Goal: Communication & Community: Answer question/provide support

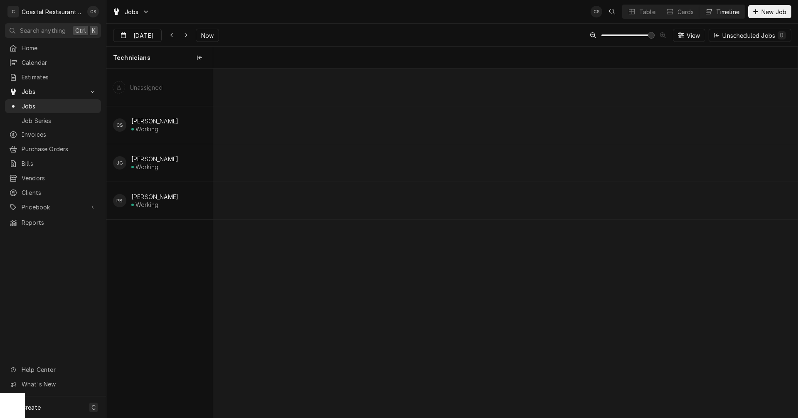
scroll to position [0, 13774]
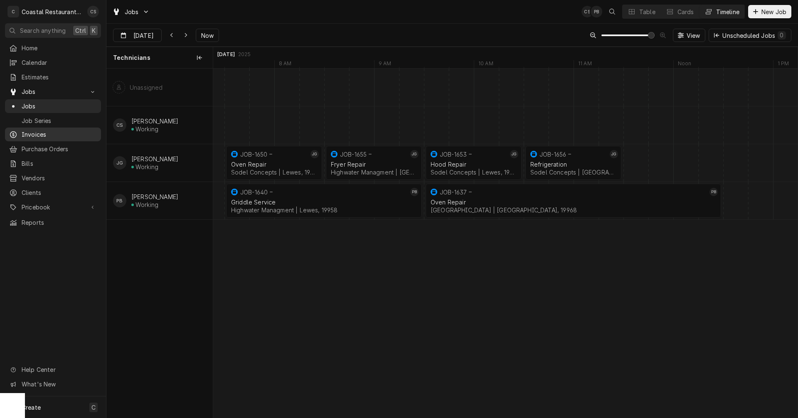
click at [31, 130] on span "Invoices" at bounding box center [59, 134] width 75 height 9
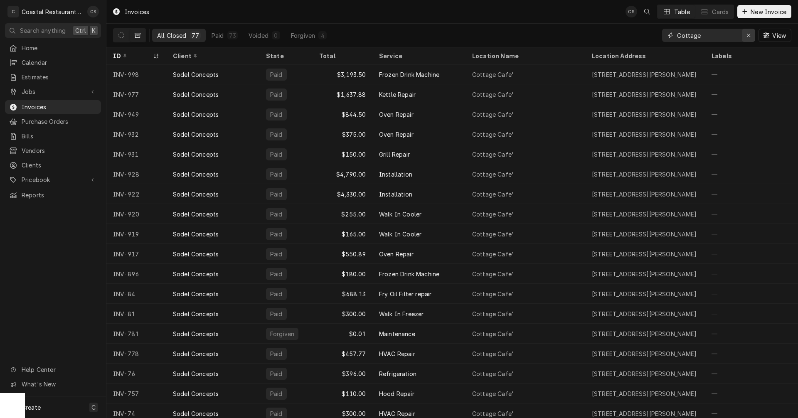
click at [747, 34] on icon "Erase input" at bounding box center [748, 35] width 5 height 6
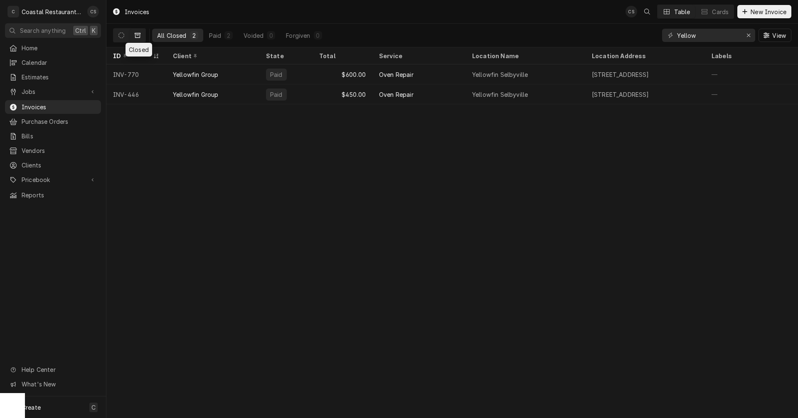
click at [139, 34] on icon "Dynamic Content Wrapper" at bounding box center [138, 35] width 6 height 5
click at [123, 35] on icon "Dynamic Content Wrapper" at bounding box center [121, 35] width 6 height 6
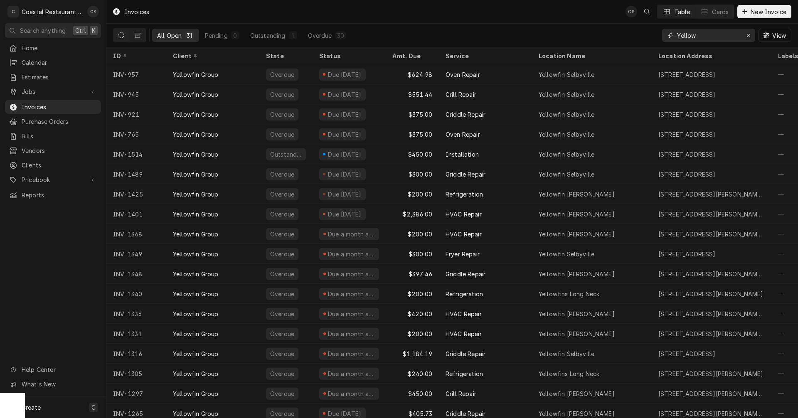
click at [710, 34] on input "Yellow" at bounding box center [708, 35] width 62 height 13
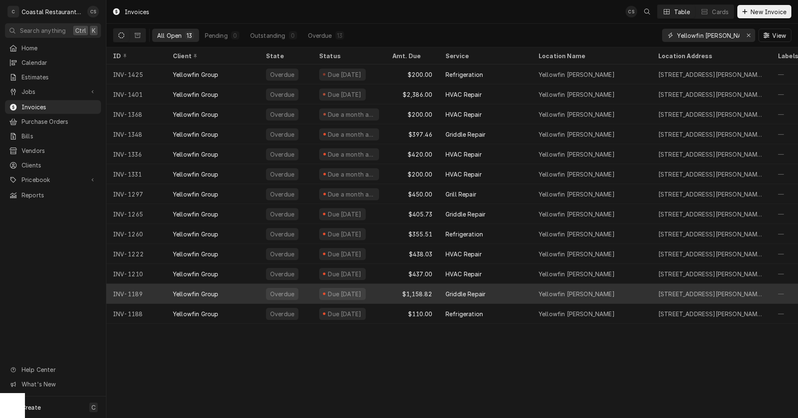
type input "Yellowfin Bethany"
click at [467, 294] on div "Griddle Repair" at bounding box center [465, 294] width 40 height 9
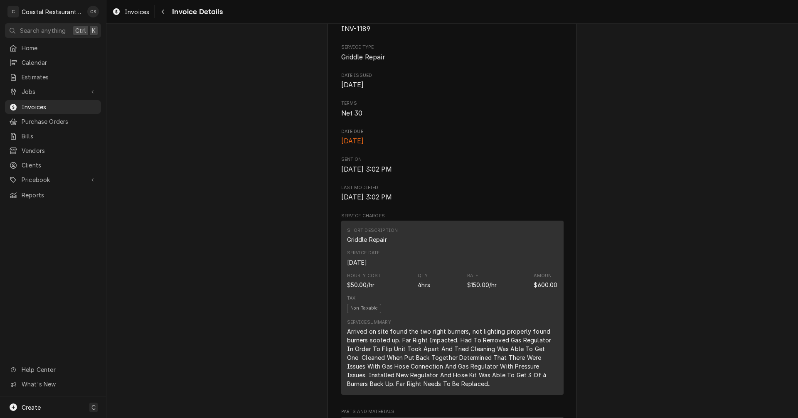
scroll to position [125, 0]
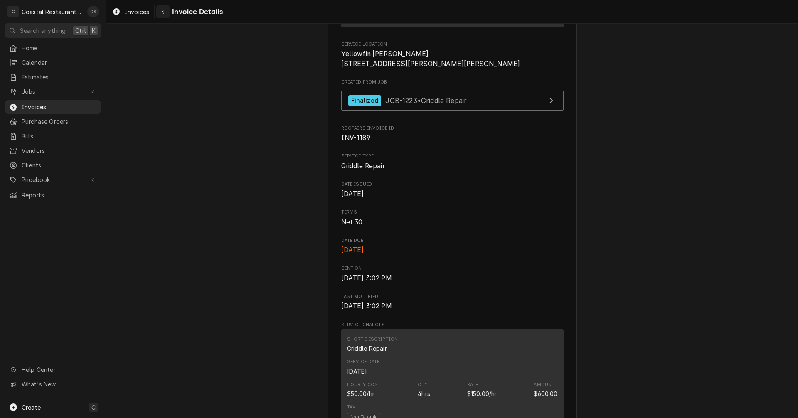
click at [162, 11] on icon "Navigate back" at bounding box center [163, 12] width 4 height 6
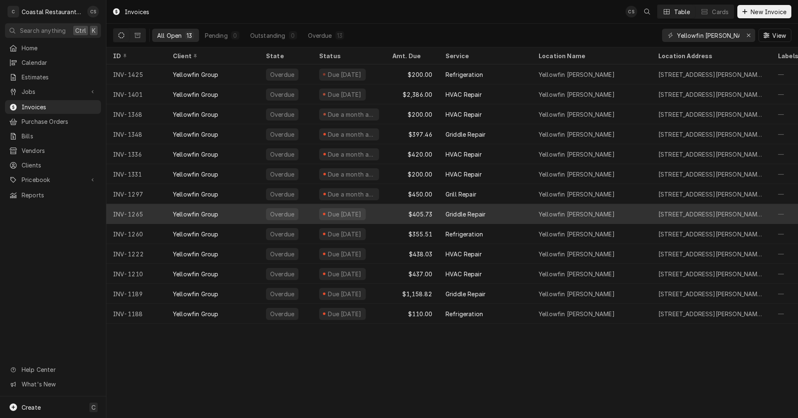
click at [466, 212] on div "Griddle Repair" at bounding box center [465, 214] width 40 height 9
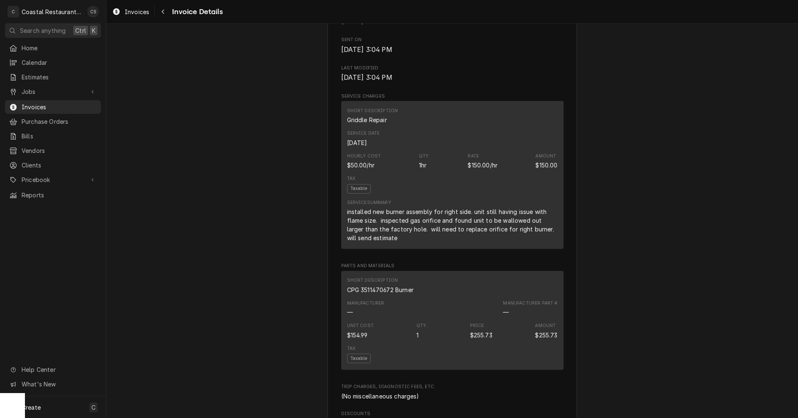
scroll to position [291, 0]
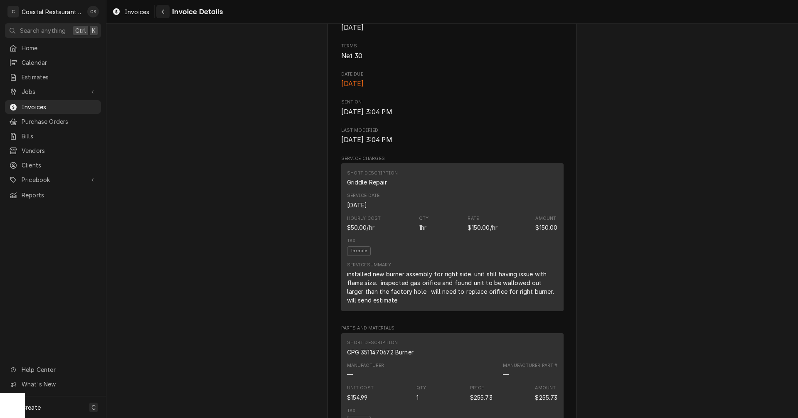
click at [165, 13] on div "Navigate back" at bounding box center [163, 11] width 8 height 8
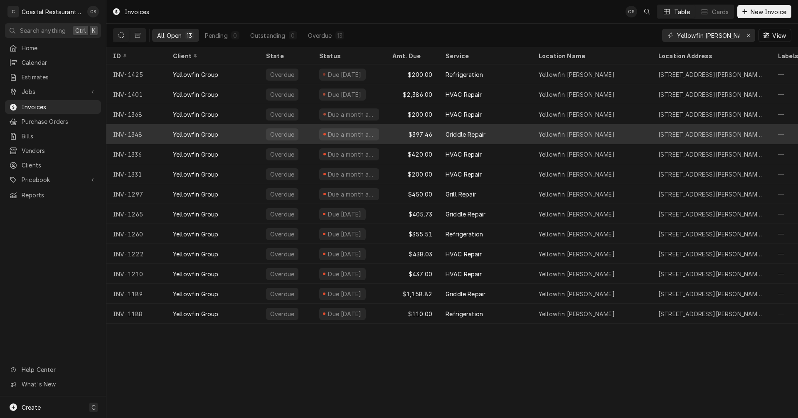
click at [456, 130] on div "Griddle Repair" at bounding box center [465, 134] width 40 height 9
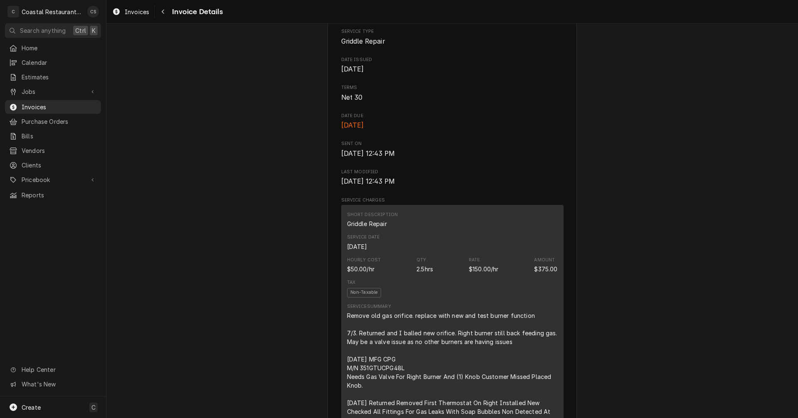
scroll to position [125, 0]
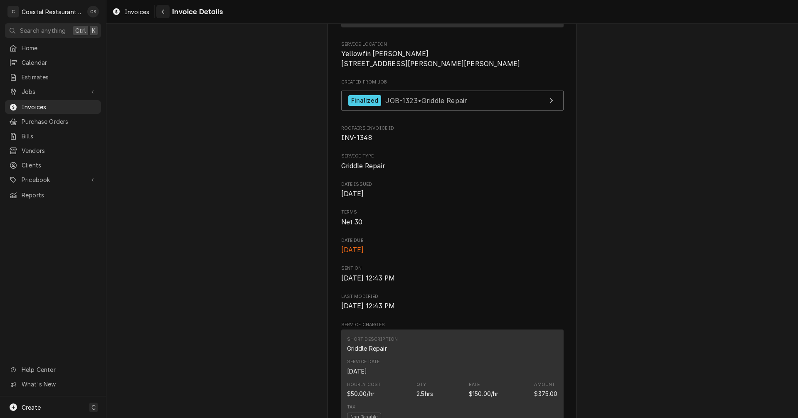
click at [165, 14] on div "Navigate back" at bounding box center [163, 11] width 8 height 8
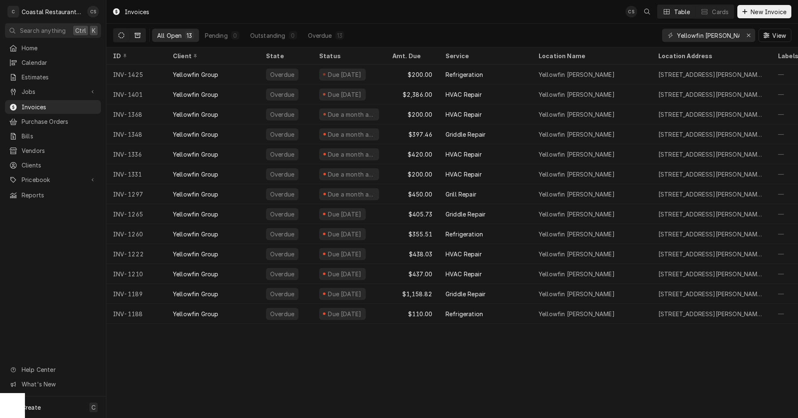
click at [139, 34] on icon "Dynamic Content Wrapper" at bounding box center [138, 35] width 6 height 5
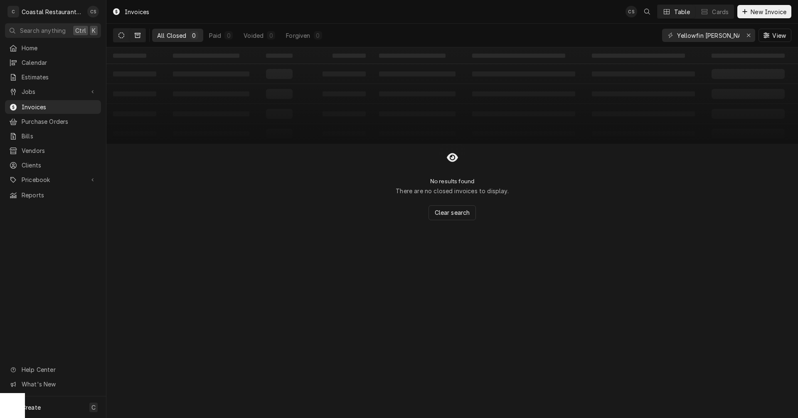
click at [124, 35] on button "Dynamic Content Wrapper" at bounding box center [121, 35] width 16 height 13
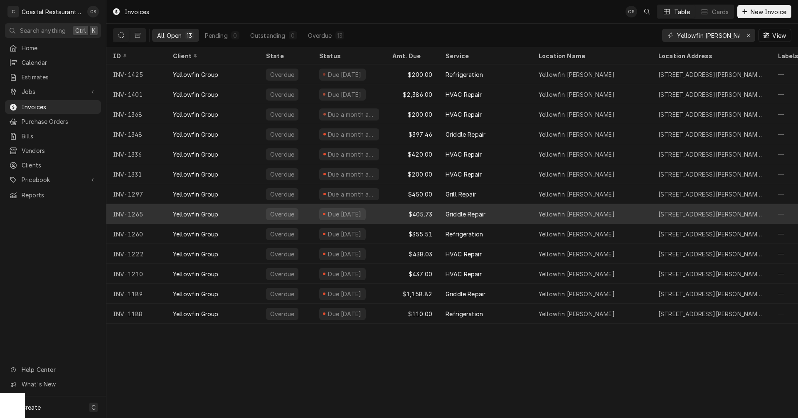
click at [430, 212] on div "$405.73" at bounding box center [412, 214] width 53 height 20
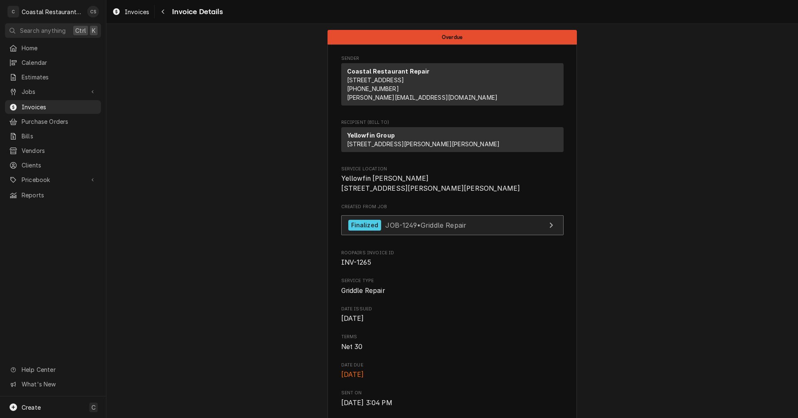
click at [422, 229] on span "JOB-1249 • Griddle Repair" at bounding box center [425, 225] width 81 height 8
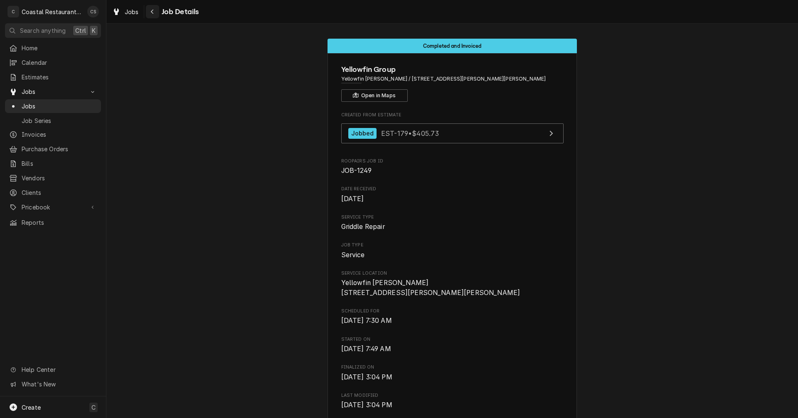
click at [153, 12] on icon "Navigate back" at bounding box center [152, 12] width 4 height 6
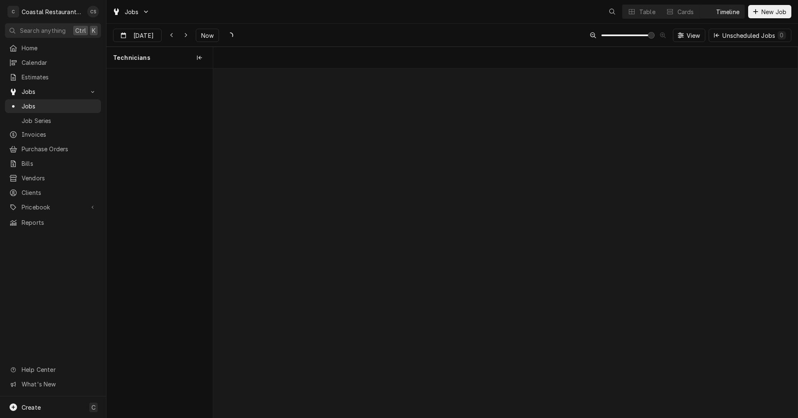
scroll to position [0, 11580]
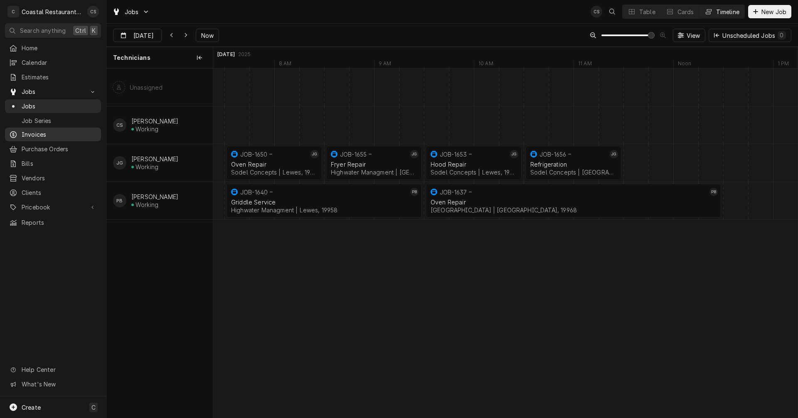
click at [39, 130] on span "Invoices" at bounding box center [59, 134] width 75 height 9
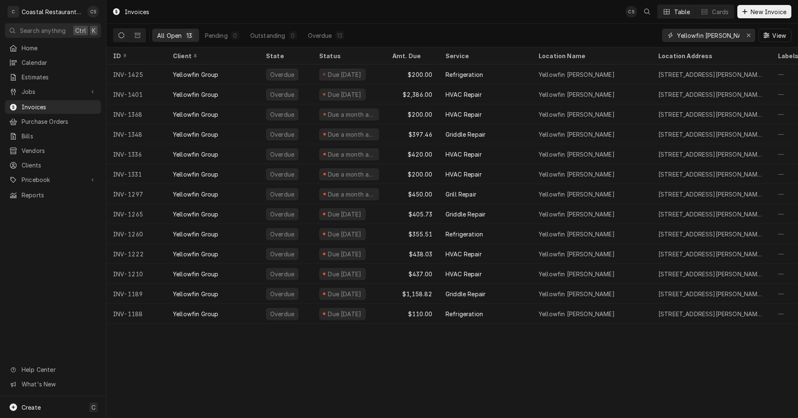
drag, startPoint x: 730, startPoint y: 34, endPoint x: 704, endPoint y: 34, distance: 26.2
click at [704, 34] on input "Yellowfin [PERSON_NAME]" at bounding box center [708, 35] width 62 height 13
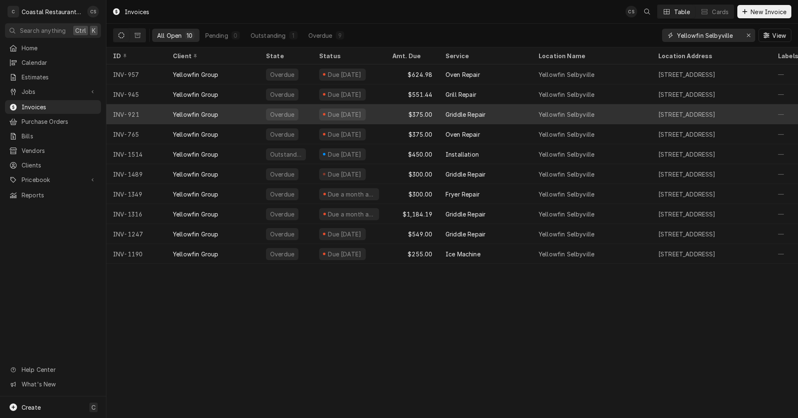
type input "Yellowfin Selbyville"
click at [462, 113] on div "Griddle Repair" at bounding box center [465, 114] width 40 height 9
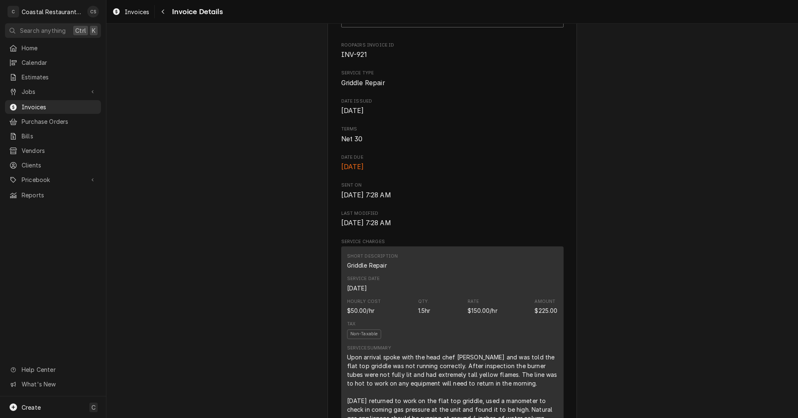
scroll to position [42, 0]
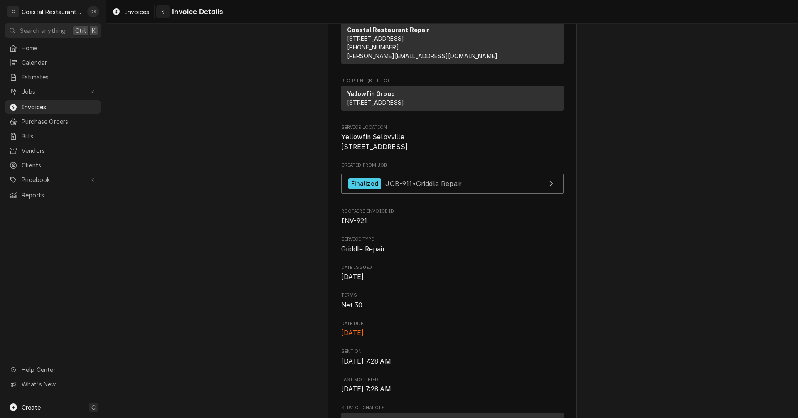
click at [165, 12] on div "Navigate back" at bounding box center [163, 11] width 8 height 8
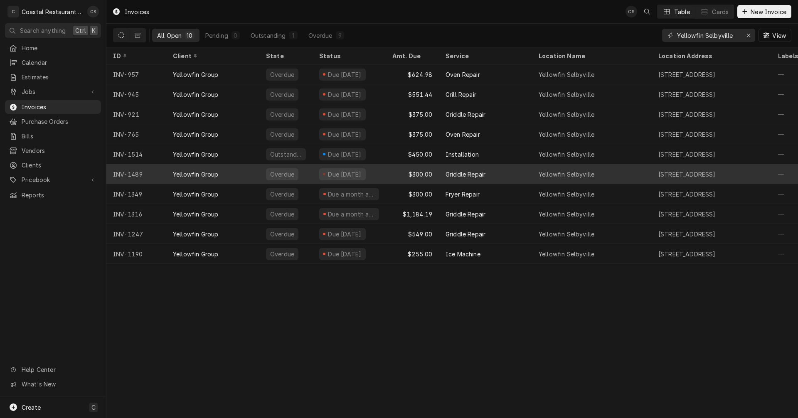
click at [479, 171] on div "Griddle Repair" at bounding box center [465, 174] width 40 height 9
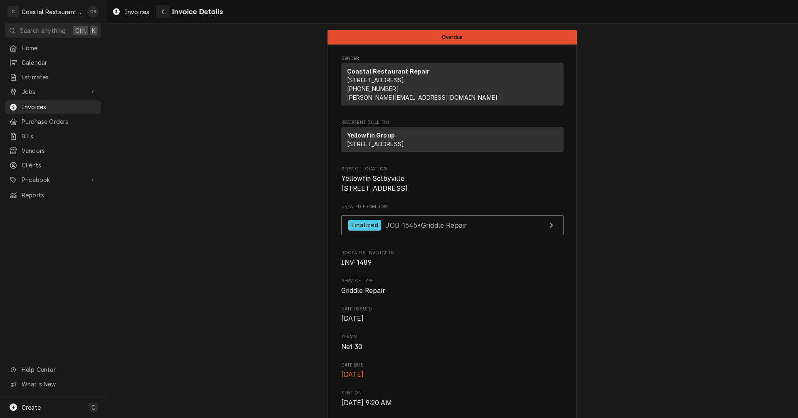
click at [165, 11] on icon "Navigate back" at bounding box center [163, 12] width 4 height 6
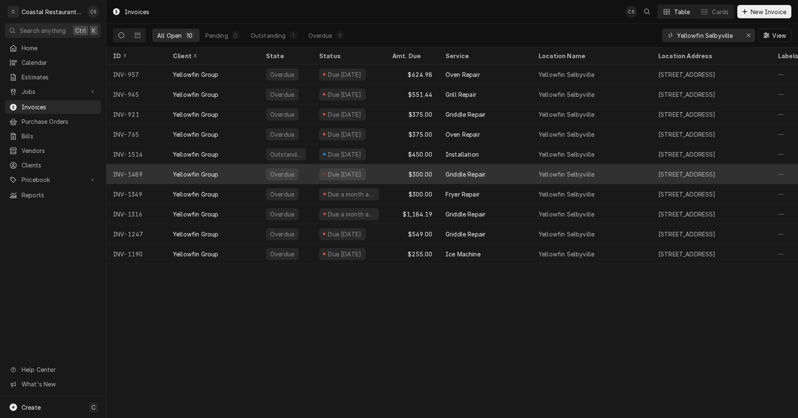
click at [474, 170] on div "Griddle Repair" at bounding box center [465, 174] width 40 height 9
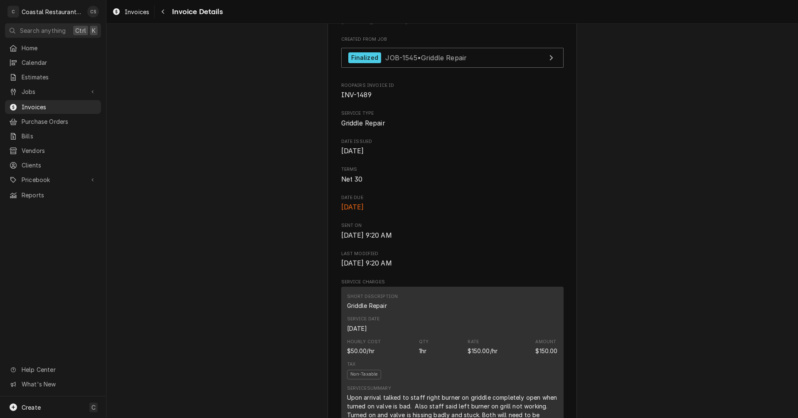
scroll to position [83, 0]
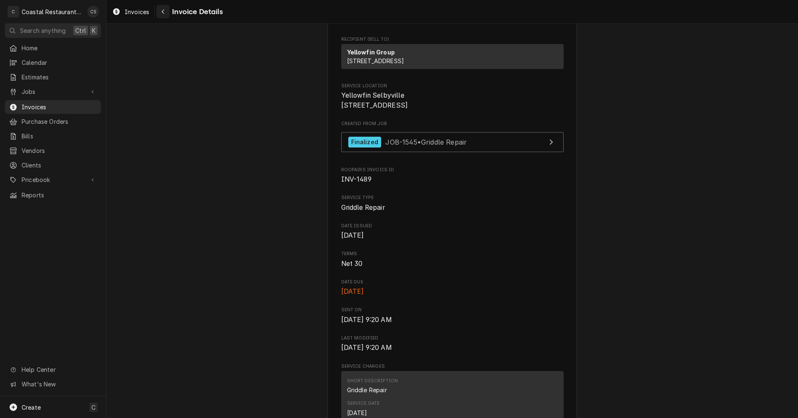
click at [164, 14] on icon "Navigate back" at bounding box center [163, 12] width 4 height 6
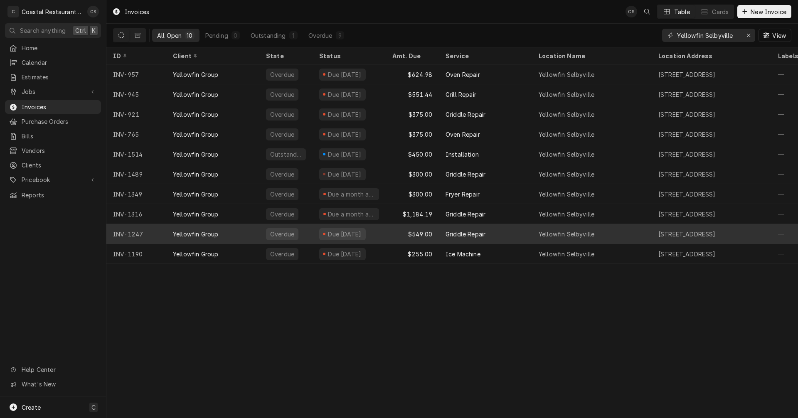
click at [467, 233] on div "Griddle Repair" at bounding box center [465, 234] width 40 height 9
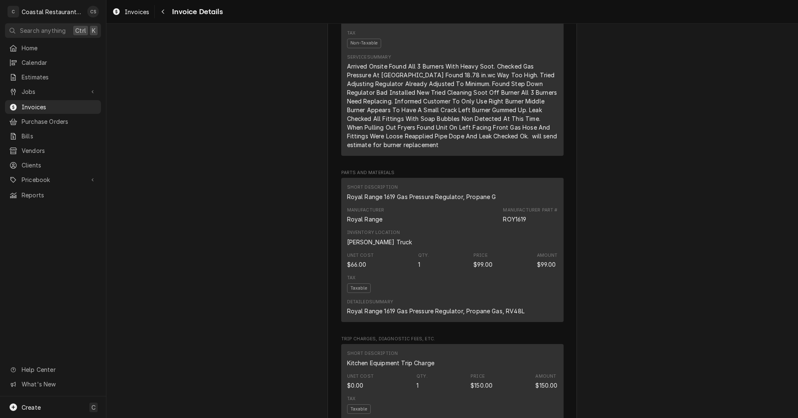
scroll to position [332, 0]
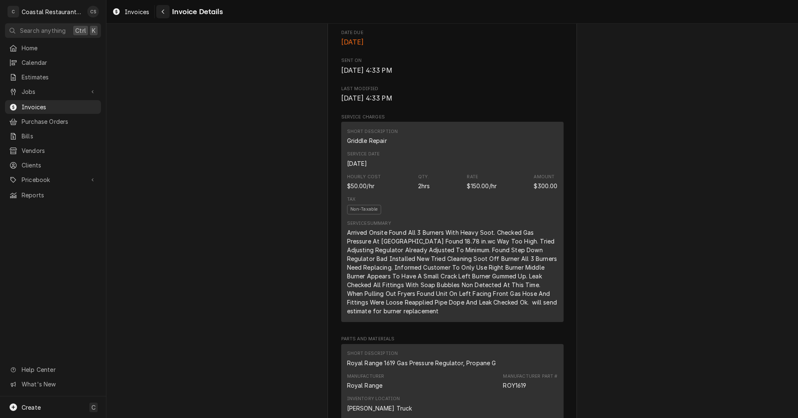
click at [165, 14] on div "Navigate back" at bounding box center [163, 11] width 8 height 8
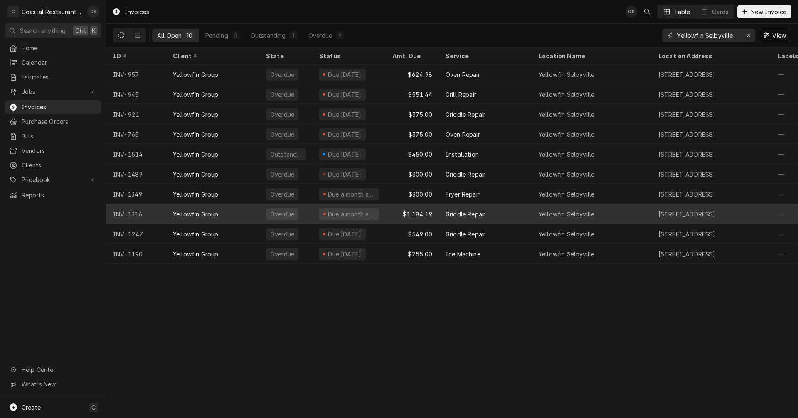
click at [452, 216] on div "Griddle Repair" at bounding box center [465, 214] width 40 height 9
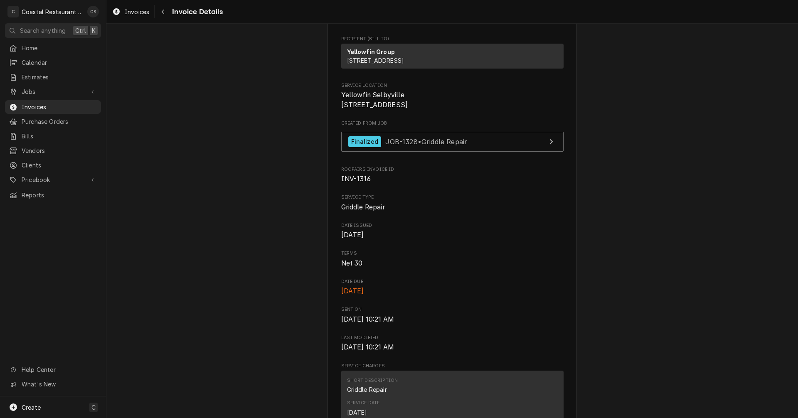
scroll to position [83, 0]
click at [163, 12] on icon "Navigate back" at bounding box center [163, 12] width 4 height 6
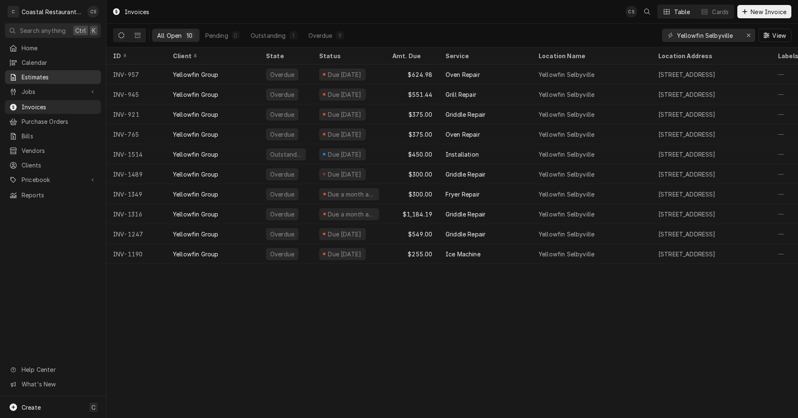
click at [69, 73] on span "Estimates" at bounding box center [59, 77] width 75 height 9
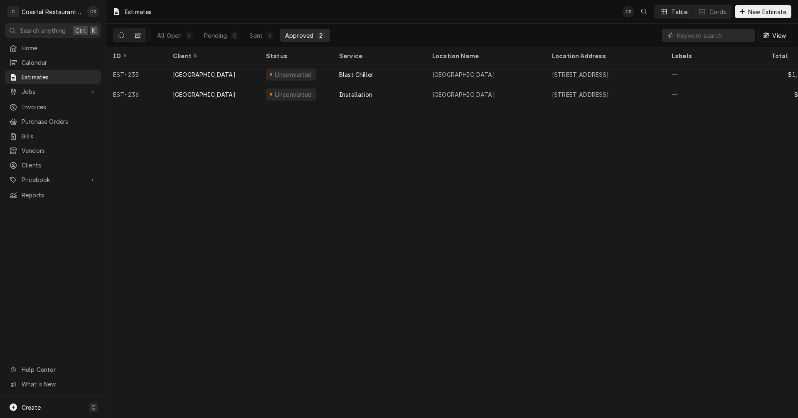
click at [142, 37] on button "Dynamic Content Wrapper" at bounding box center [138, 35] width 16 height 13
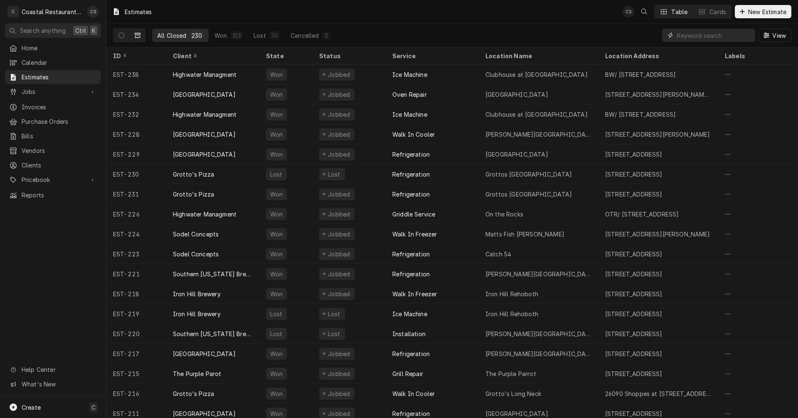
click at [718, 34] on input "Dynamic Content Wrapper" at bounding box center [714, 35] width 74 height 13
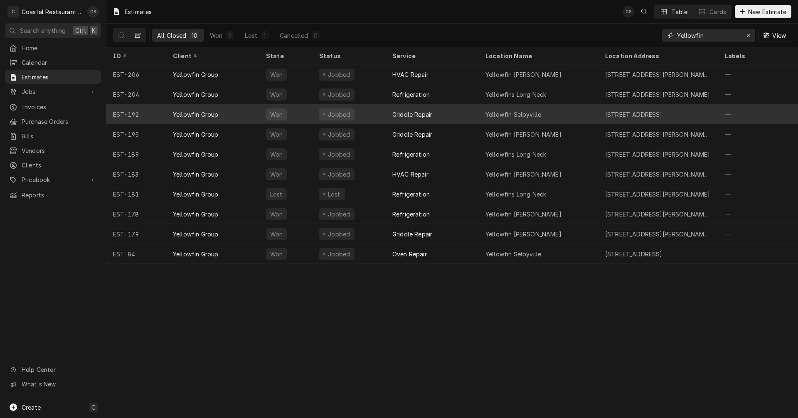
type input "Yellowfin"
click at [541, 111] on div "Yellowfin Selbyville" at bounding box center [539, 114] width 120 height 20
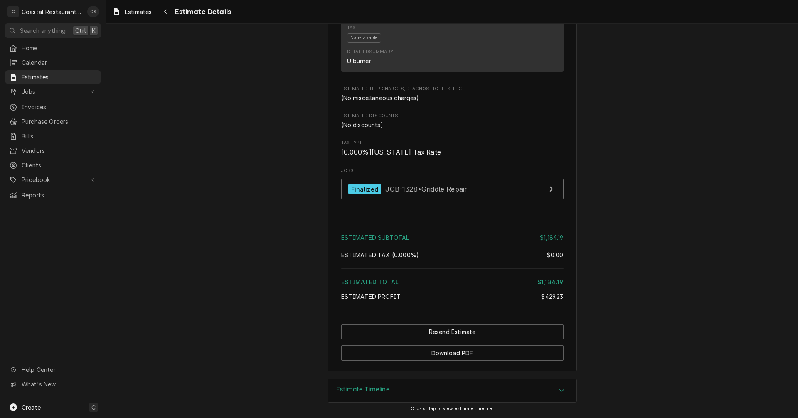
scroll to position [671, 0]
click at [409, 187] on span "JOB-1328 • Griddle Repair" at bounding box center [426, 189] width 82 height 8
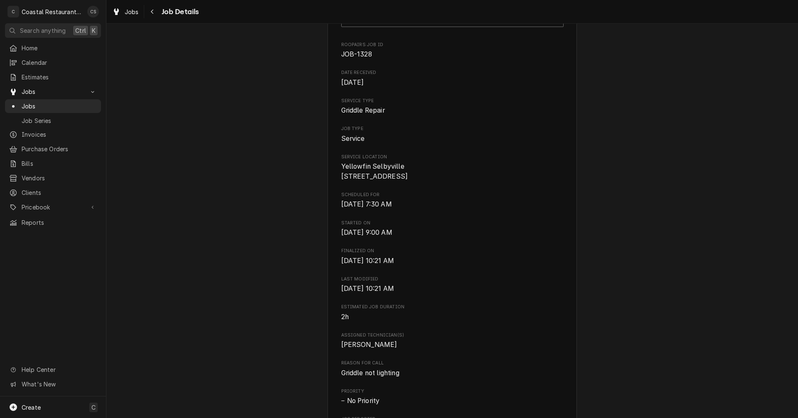
scroll to position [42, 0]
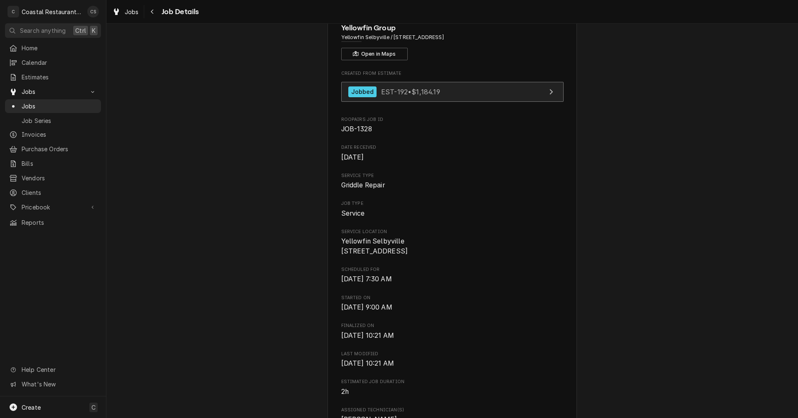
click at [417, 92] on span "EST-192 • $1,184.19" at bounding box center [410, 91] width 59 height 8
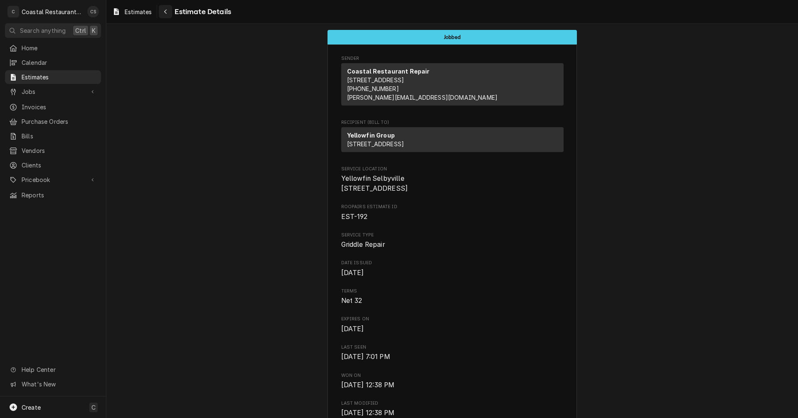
click at [165, 12] on icon "Navigate back" at bounding box center [166, 12] width 4 height 6
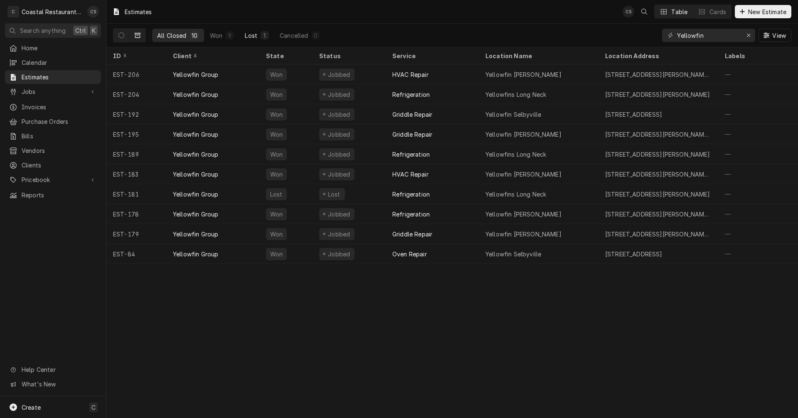
click at [252, 35] on div "Lost" at bounding box center [251, 35] width 12 height 9
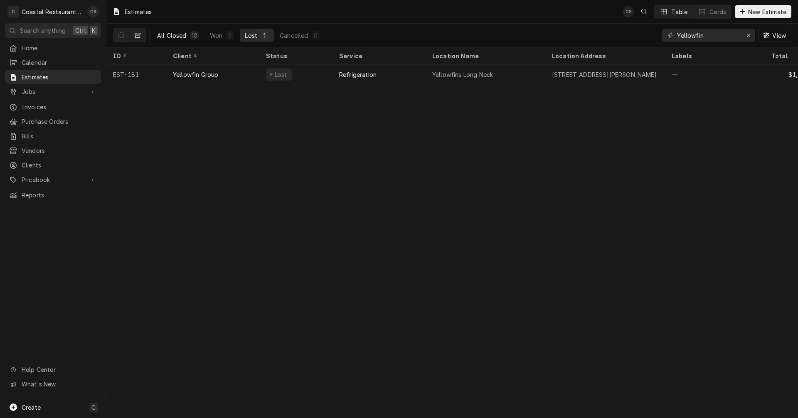
click at [184, 34] on div "All Closed" at bounding box center [171, 35] width 29 height 9
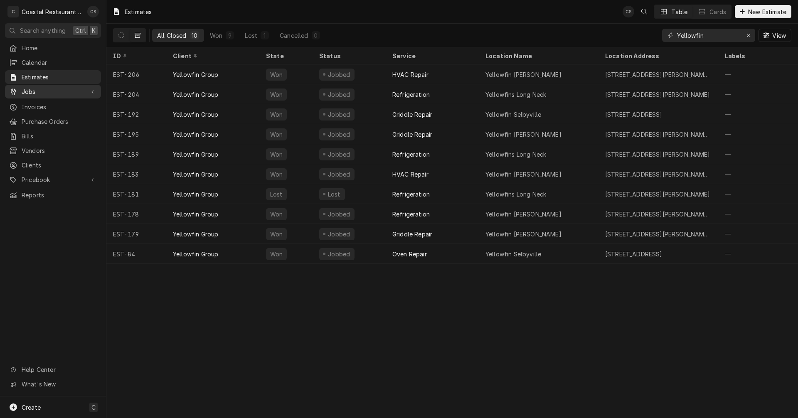
click at [40, 89] on span "Jobs" at bounding box center [53, 91] width 63 height 9
click at [36, 105] on span "Jobs" at bounding box center [59, 106] width 75 height 9
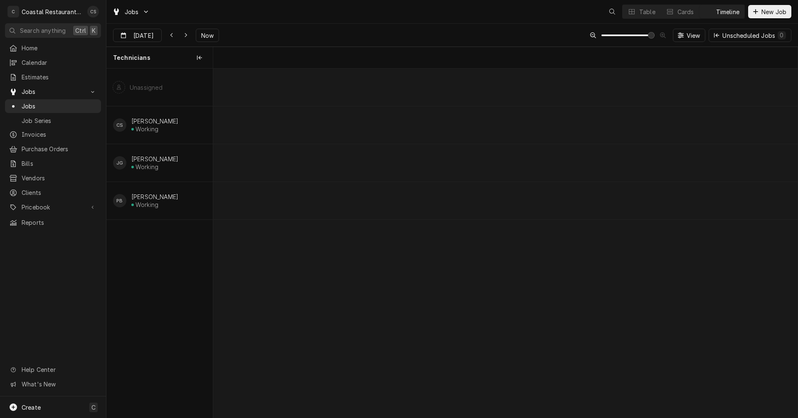
scroll to position [0, 11580]
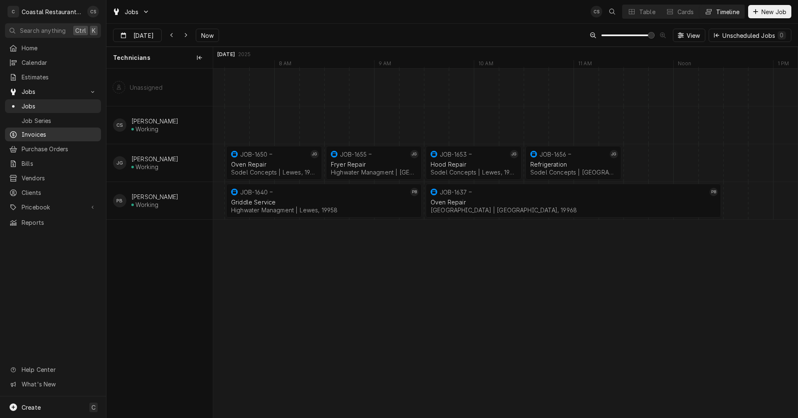
click at [38, 132] on span "Invoices" at bounding box center [59, 134] width 75 height 9
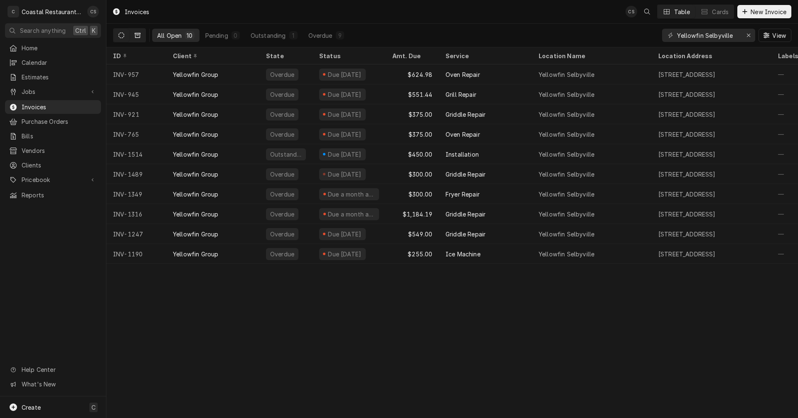
click at [139, 35] on icon "Dynamic Content Wrapper" at bounding box center [138, 35] width 6 height 6
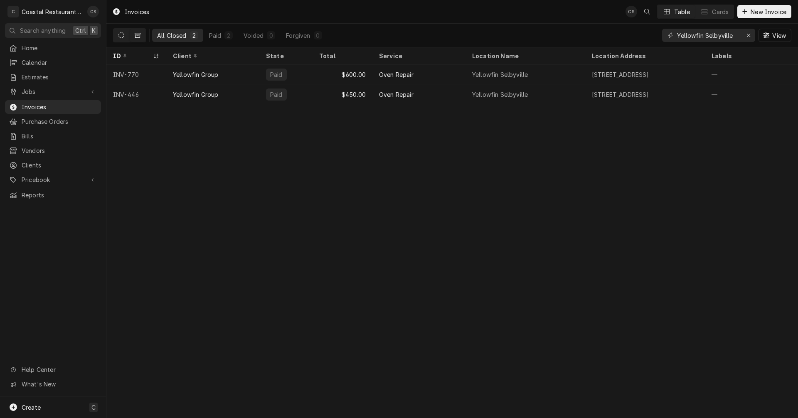
click at [120, 34] on icon "Dynamic Content Wrapper" at bounding box center [121, 35] width 6 height 6
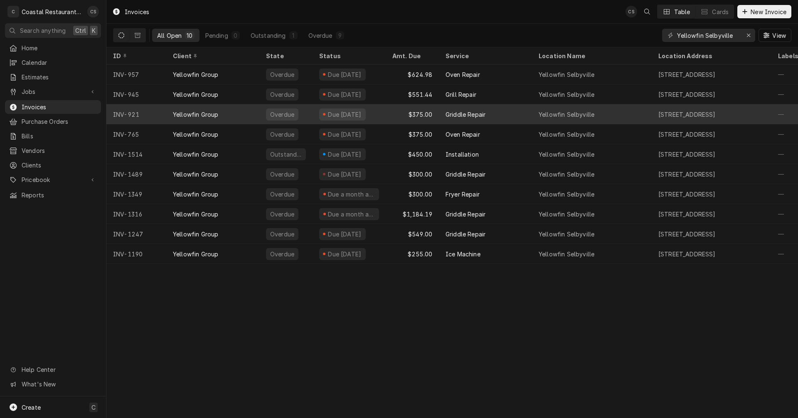
click at [465, 112] on div "Griddle Repair" at bounding box center [465, 114] width 40 height 9
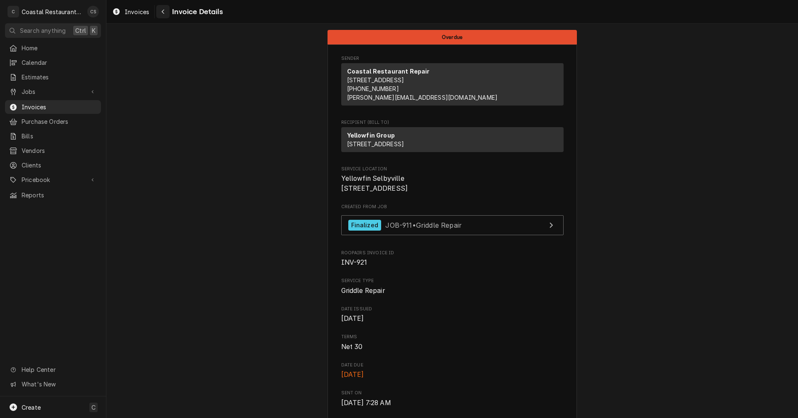
click at [162, 12] on icon "Navigate back" at bounding box center [163, 12] width 2 height 5
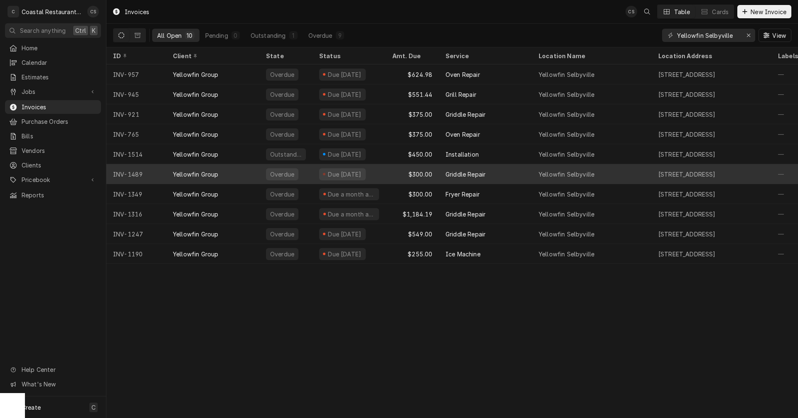
click at [480, 173] on div "Griddle Repair" at bounding box center [465, 174] width 40 height 9
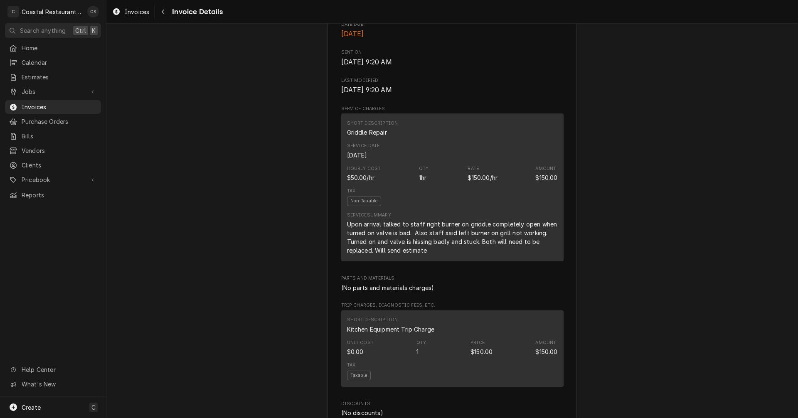
scroll to position [291, 0]
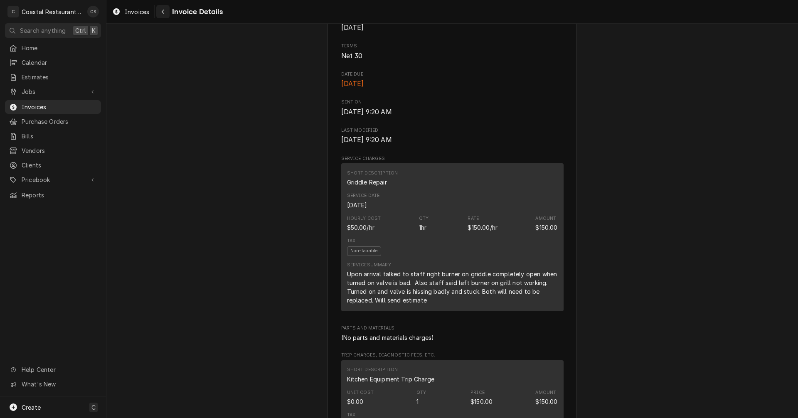
click at [163, 12] on icon "Navigate back" at bounding box center [163, 12] width 4 height 6
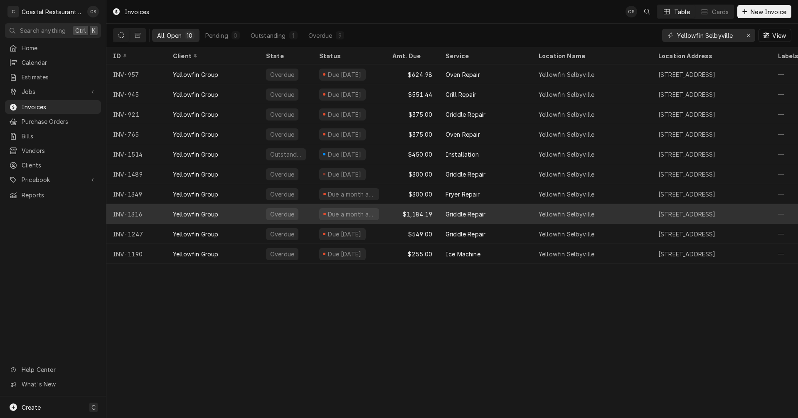
click at [473, 211] on div "Griddle Repair" at bounding box center [465, 214] width 40 height 9
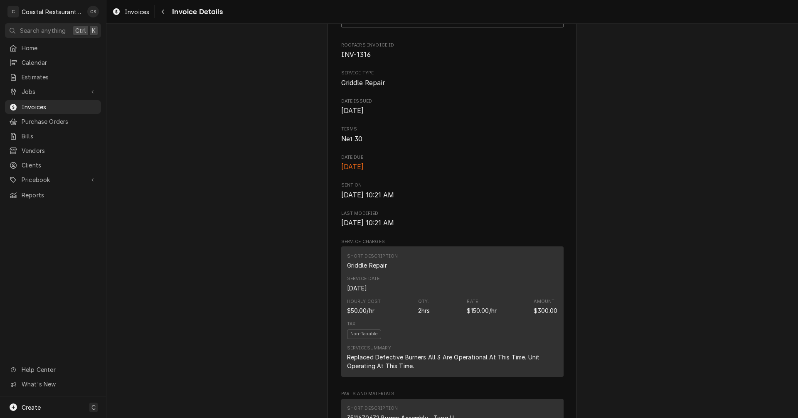
scroll to position [166, 0]
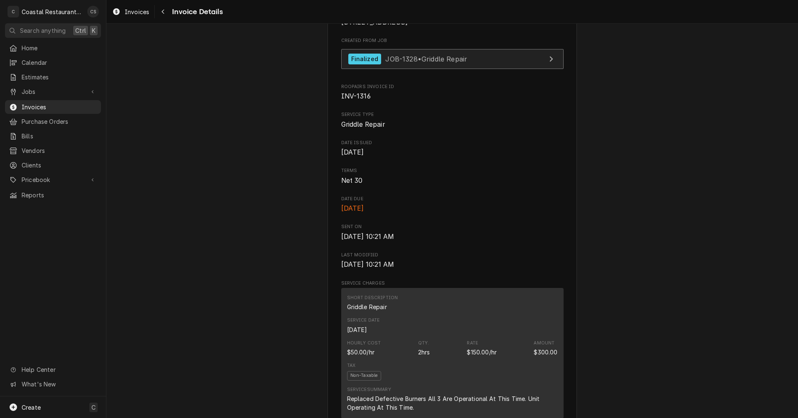
click at [417, 65] on div "Finalized JOB-1328 • Griddle Repair" at bounding box center [407, 59] width 119 height 11
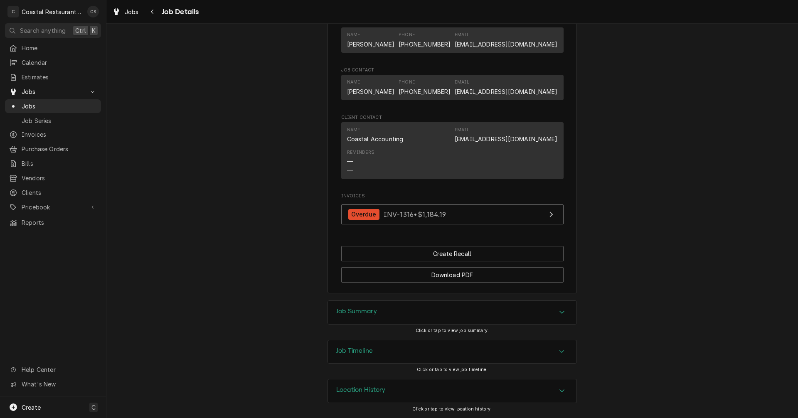
scroll to position [523, 0]
drag, startPoint x: 361, startPoint y: 315, endPoint x: 360, endPoint y: 305, distance: 10.0
click at [361, 315] on h3 "Job Summary" at bounding box center [356, 311] width 41 height 8
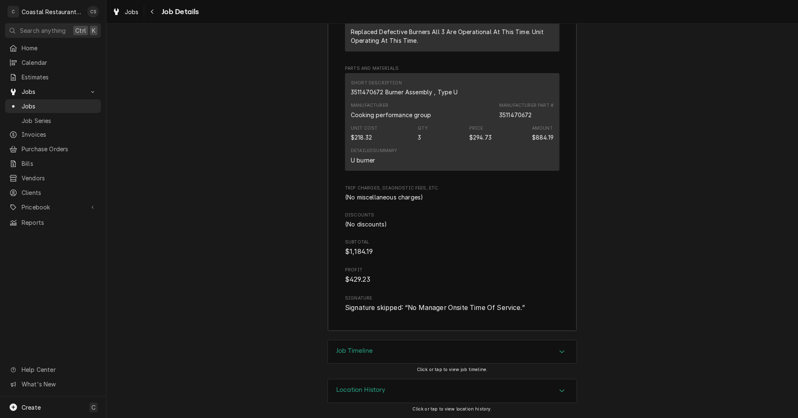
scroll to position [824, 0]
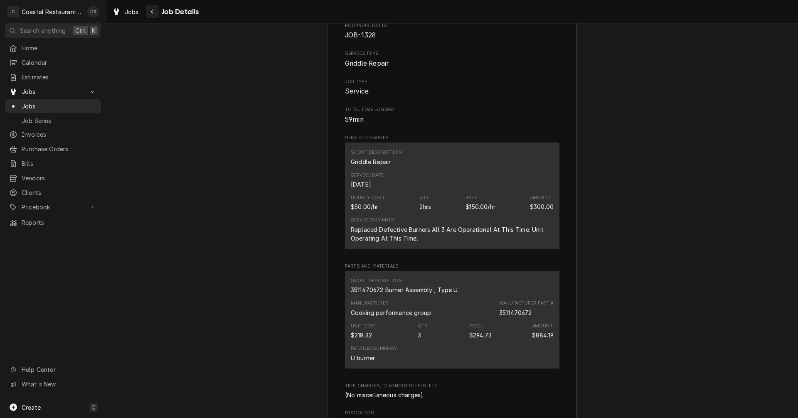
click at [150, 11] on div "Navigate back" at bounding box center [152, 11] width 8 height 8
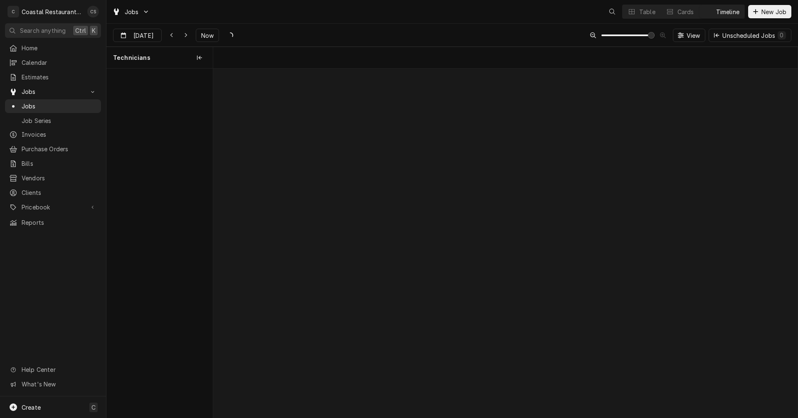
scroll to position [0, 11580]
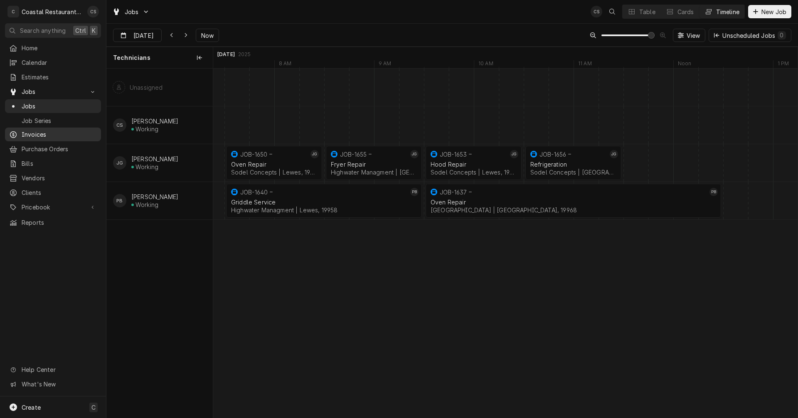
click at [46, 130] on span "Invoices" at bounding box center [59, 134] width 75 height 9
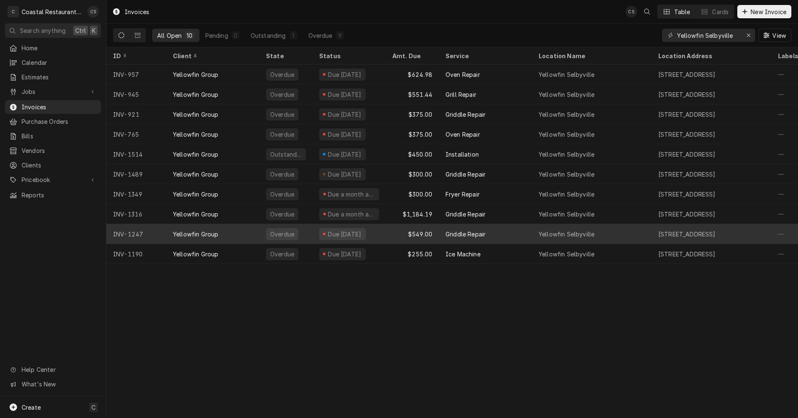
click at [463, 232] on div "Griddle Repair" at bounding box center [465, 234] width 40 height 9
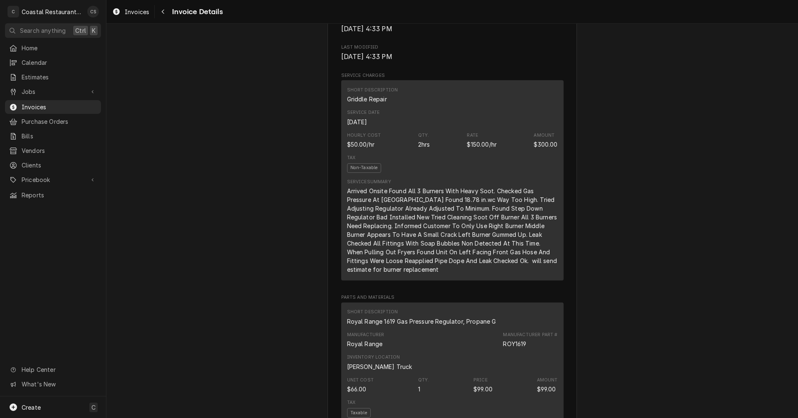
scroll to position [332, 0]
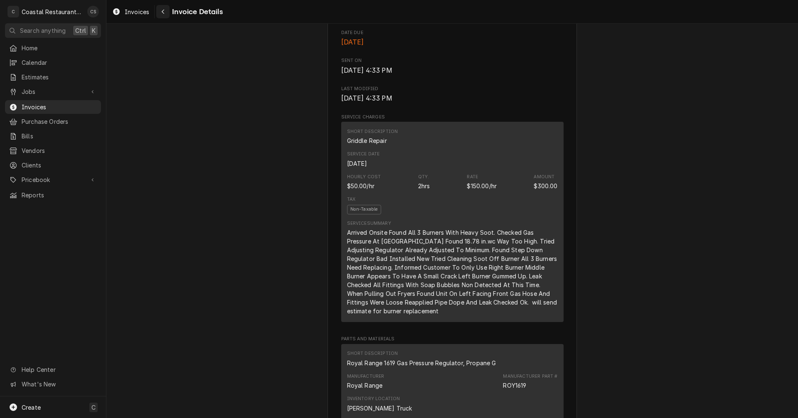
click at [160, 12] on div "Navigate back" at bounding box center [163, 11] width 8 height 8
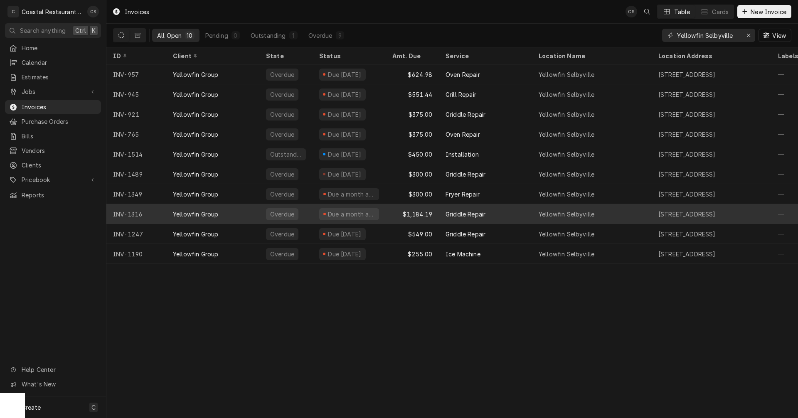
click at [470, 210] on div "Griddle Repair" at bounding box center [465, 214] width 40 height 9
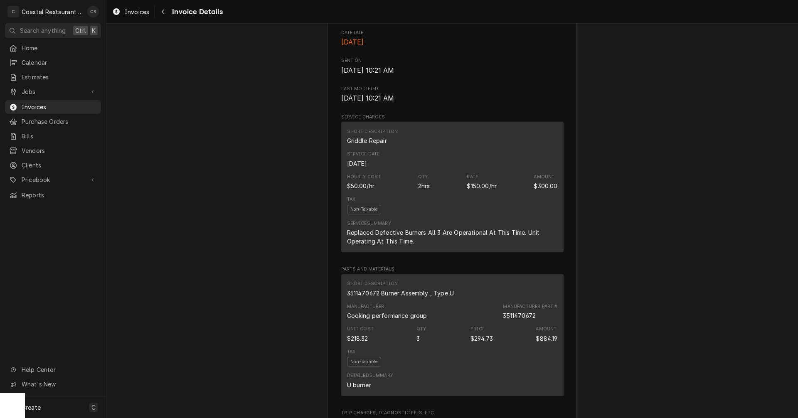
scroll to position [291, 0]
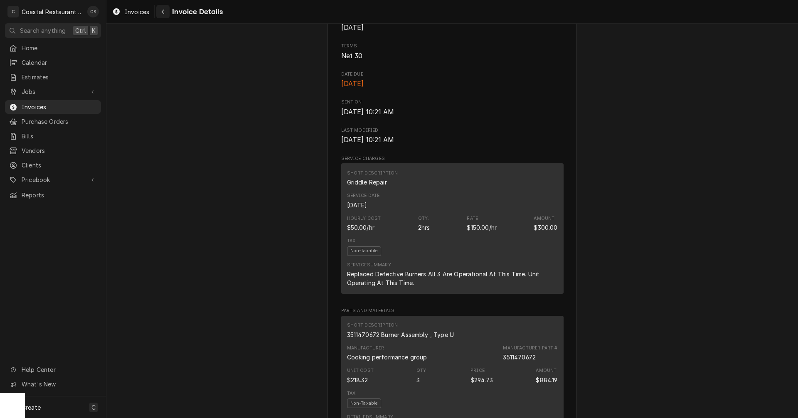
click at [163, 12] on icon "Navigate back" at bounding box center [163, 12] width 4 height 6
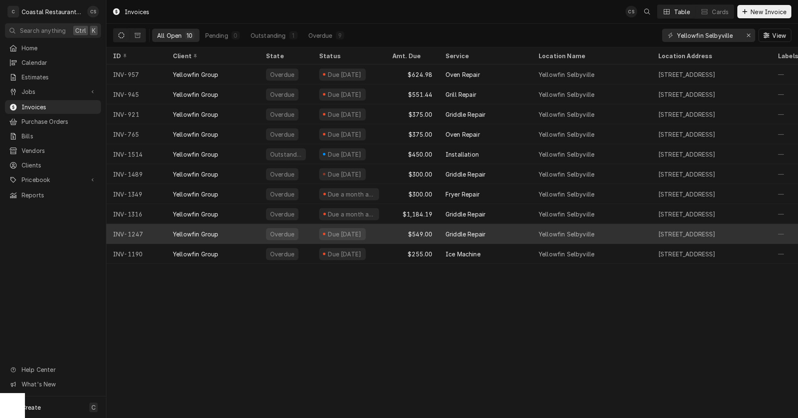
click at [423, 231] on div "$549.00" at bounding box center [412, 234] width 53 height 20
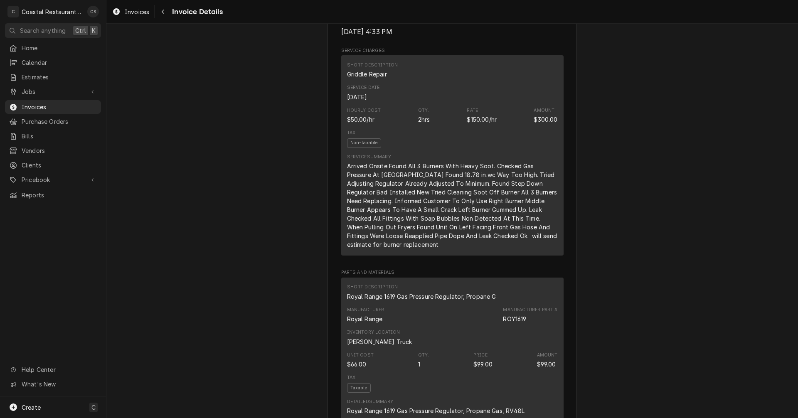
scroll to position [374, 0]
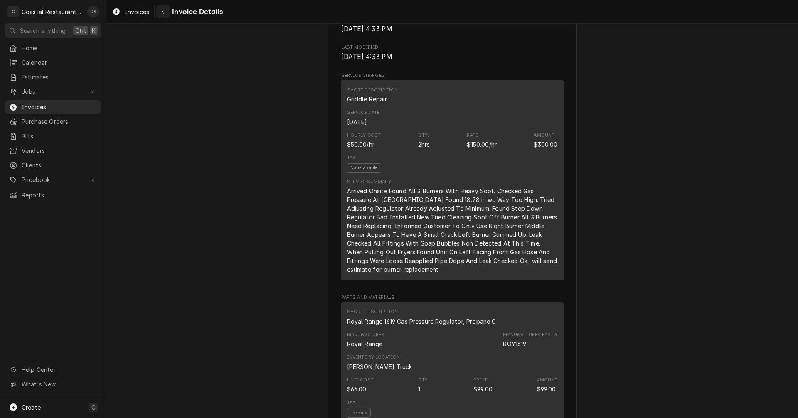
click at [163, 10] on icon "Navigate back" at bounding box center [163, 12] width 2 height 5
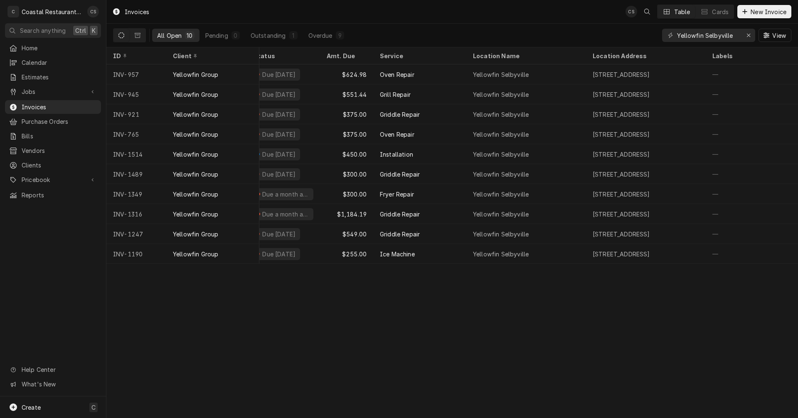
scroll to position [0, 48]
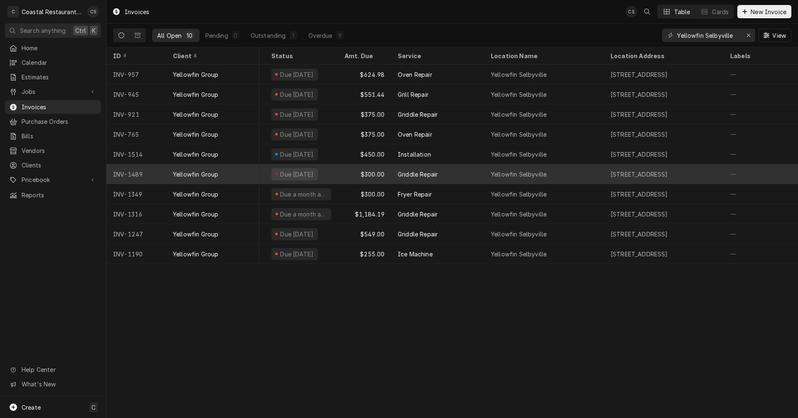
click at [419, 170] on div "Griddle Repair" at bounding box center [418, 174] width 40 height 9
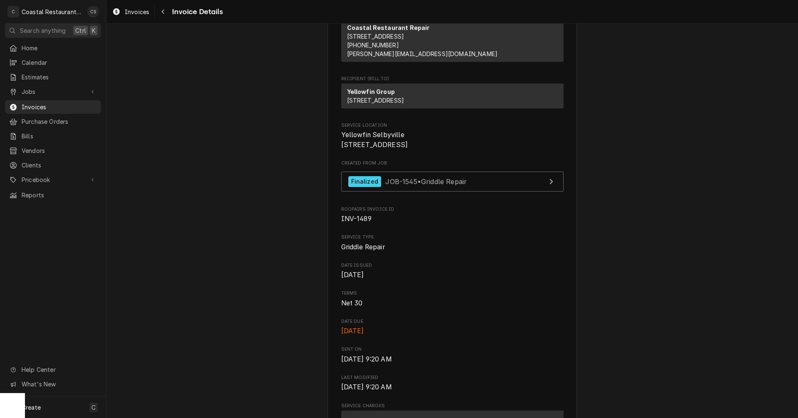
scroll to position [42, 0]
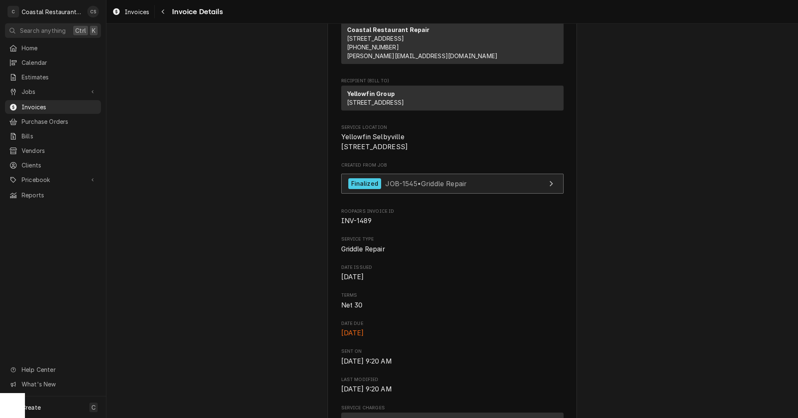
click at [416, 187] on span "JOB-1545 • Griddle Repair" at bounding box center [425, 183] width 81 height 8
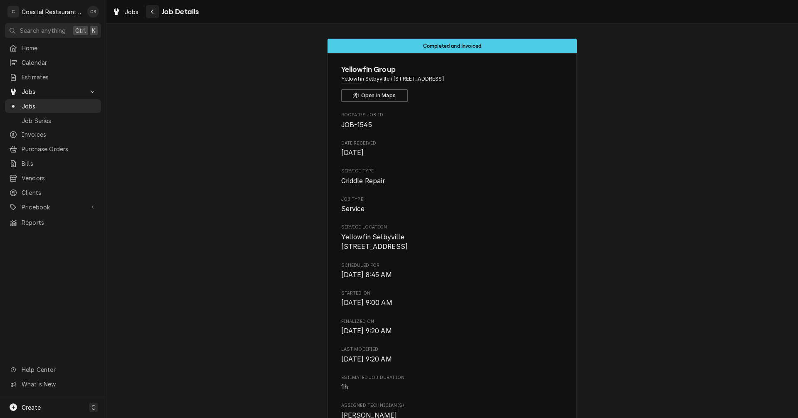
click at [152, 10] on icon "Navigate back" at bounding box center [152, 12] width 4 height 6
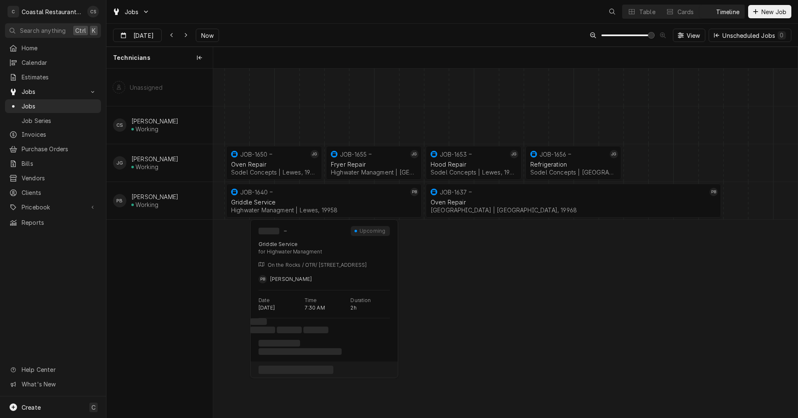
scroll to position [0, 11580]
click at [716, 14] on div "Timeline" at bounding box center [727, 11] width 23 height 9
click at [722, 13] on div "Timeline" at bounding box center [727, 11] width 23 height 9
click at [47, 131] on span "Invoices" at bounding box center [59, 134] width 75 height 9
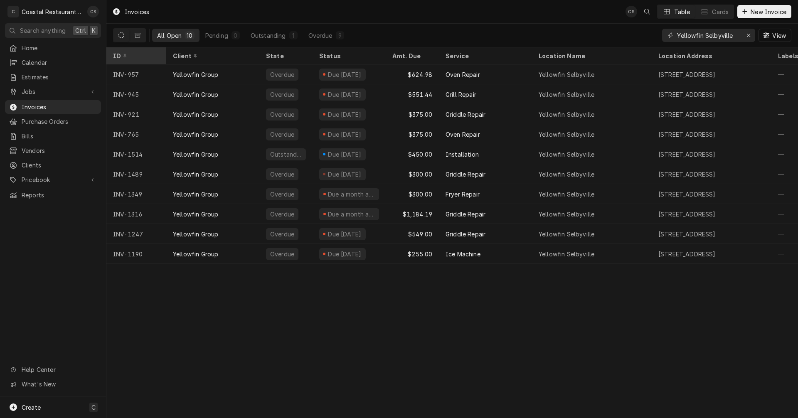
click at [155, 54] on div "ID" at bounding box center [135, 56] width 45 height 9
click at [155, 54] on icon "Dynamic Content Wrapper" at bounding box center [156, 56] width 5 height 5
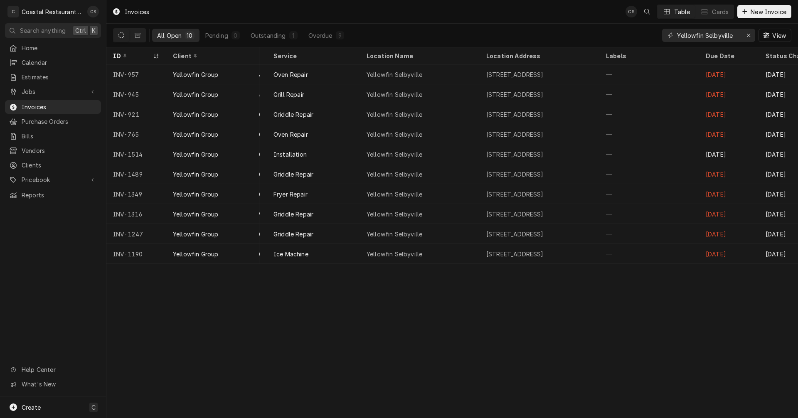
scroll to position [0, 184]
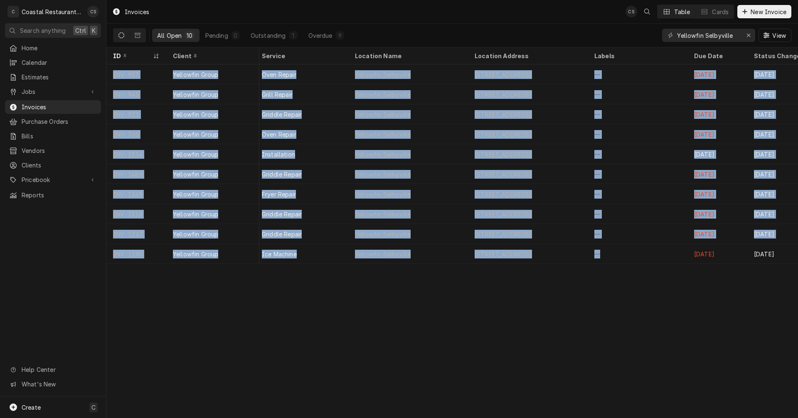
drag, startPoint x: 607, startPoint y: 262, endPoint x: 575, endPoint y: 266, distance: 33.1
click at [575, 264] on table "ID Client State Status Amt. Due Service Location Name Location Address Labels D…" at bounding box center [451, 155] width 691 height 216
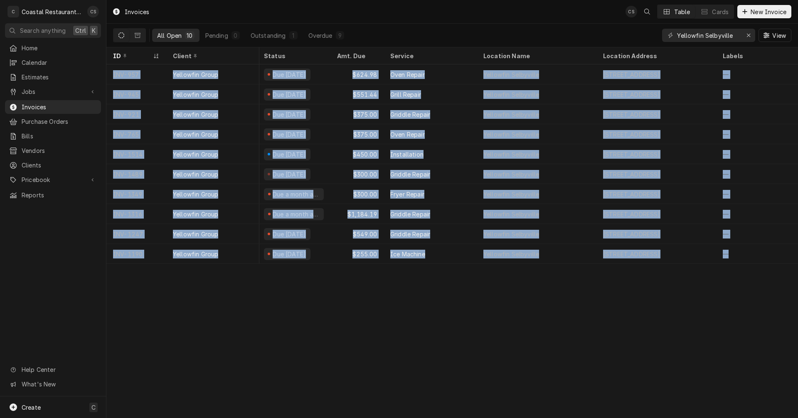
scroll to position [0, 49]
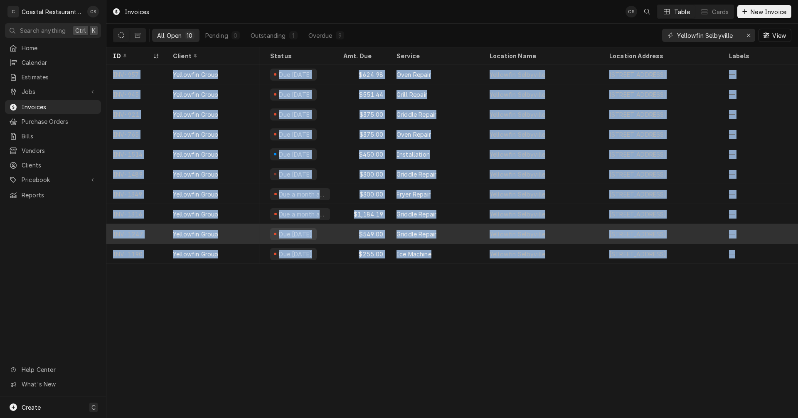
click at [452, 237] on div "Griddle Repair" at bounding box center [436, 234] width 93 height 20
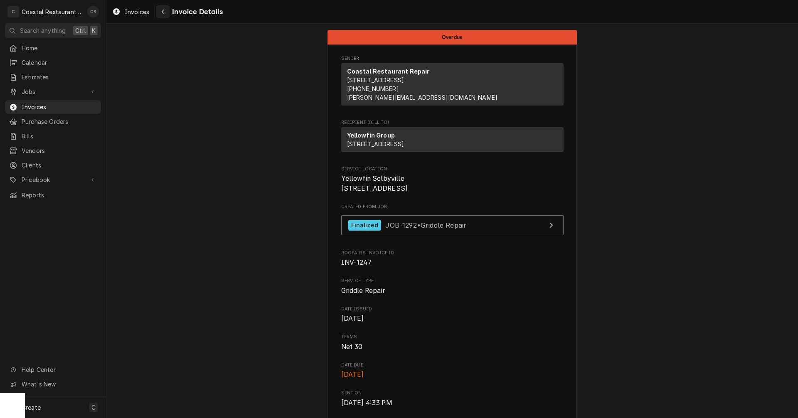
click at [162, 11] on icon "Navigate back" at bounding box center [163, 12] width 4 height 6
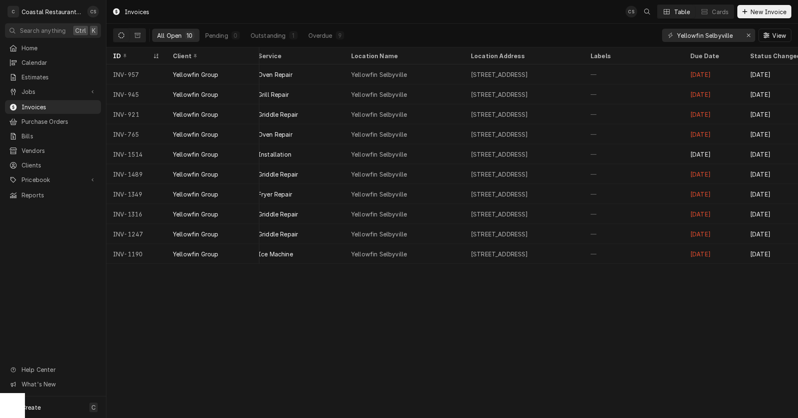
scroll to position [0, 190]
click at [40, 76] on span "Estimates" at bounding box center [59, 77] width 75 height 9
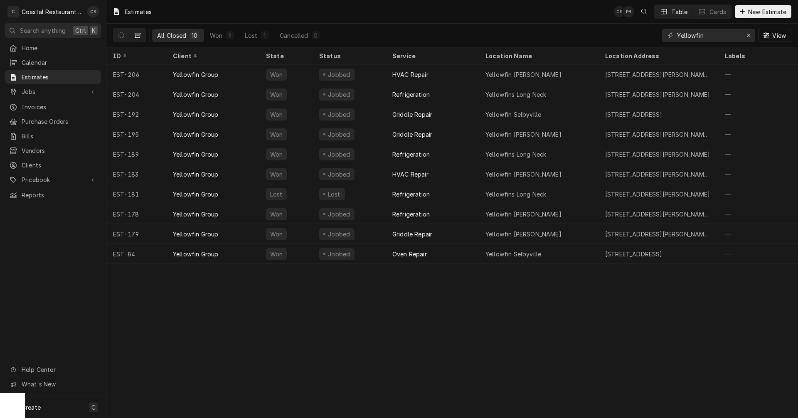
click at [137, 34] on icon "Dynamic Content Wrapper" at bounding box center [138, 35] width 6 height 6
click at [120, 34] on icon "Dynamic Content Wrapper" at bounding box center [121, 35] width 6 height 6
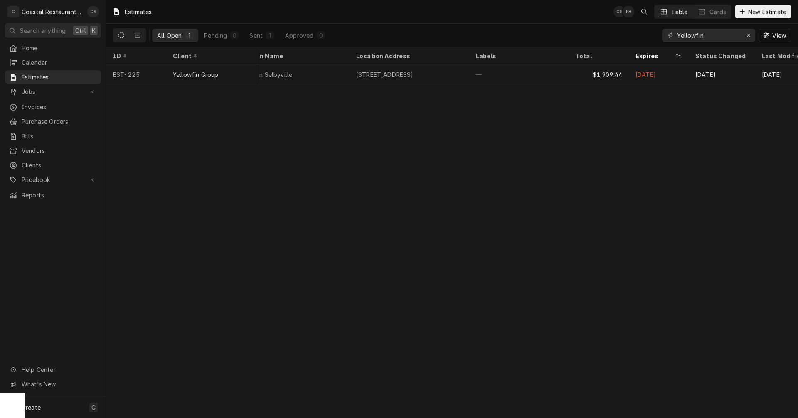
scroll to position [0, 255]
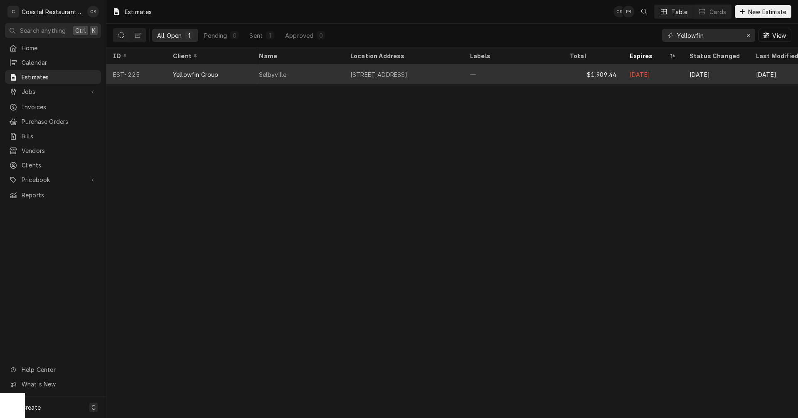
click at [408, 73] on div "33195 Lighthouse Rd, Selbyville, DE 19975" at bounding box center [378, 74] width 57 height 9
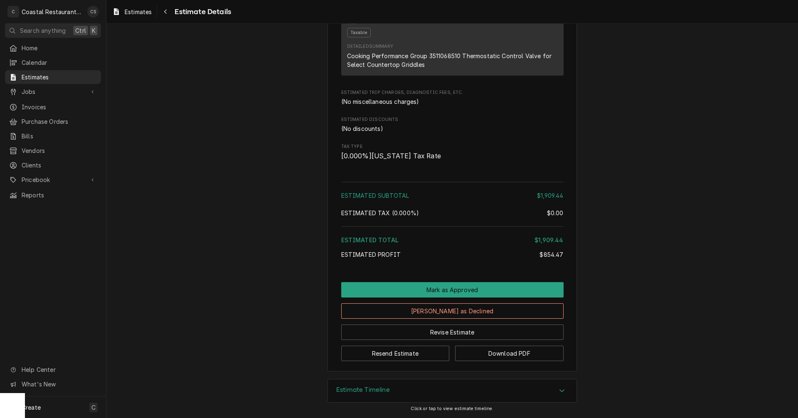
scroll to position [684, 0]
click at [395, 353] on button "Resend Estimate" at bounding box center [395, 353] width 108 height 15
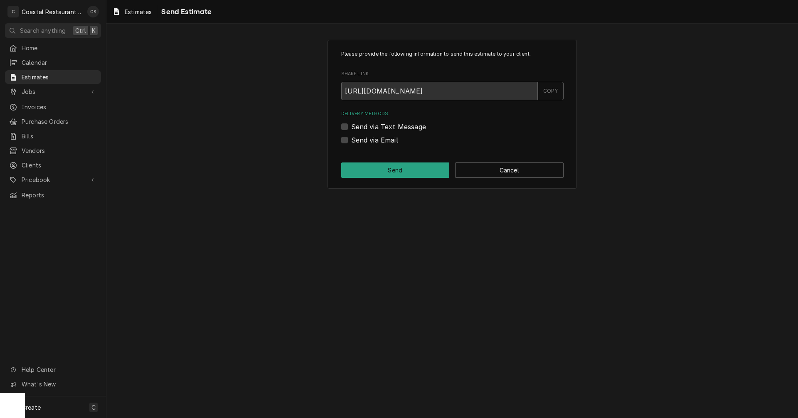
click at [351, 139] on label "Send via Email" at bounding box center [374, 140] width 47 height 10
click at [351, 139] on input "Send via Email" at bounding box center [462, 144] width 222 height 18
checkbox input "true"
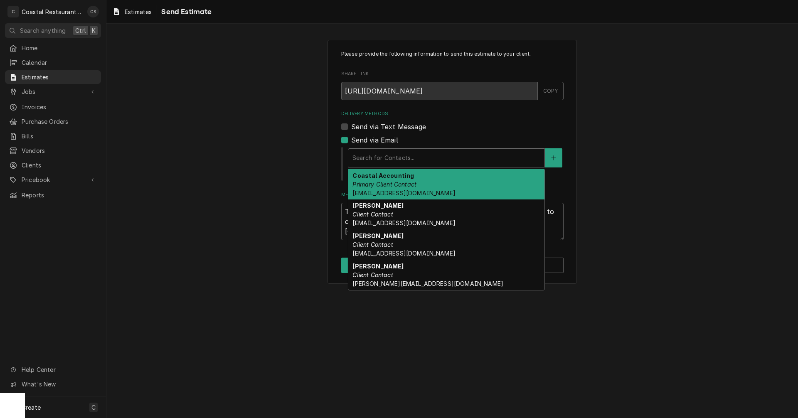
click at [380, 160] on div "Delivery Methods" at bounding box center [446, 157] width 188 height 15
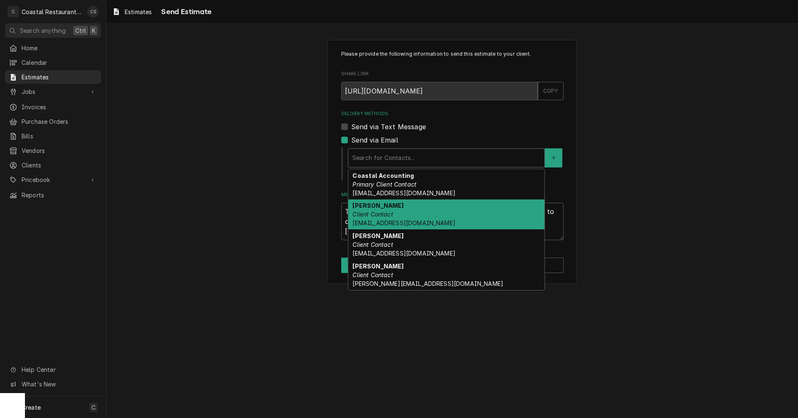
click at [382, 206] on strong "[PERSON_NAME]" at bounding box center [377, 205] width 51 height 7
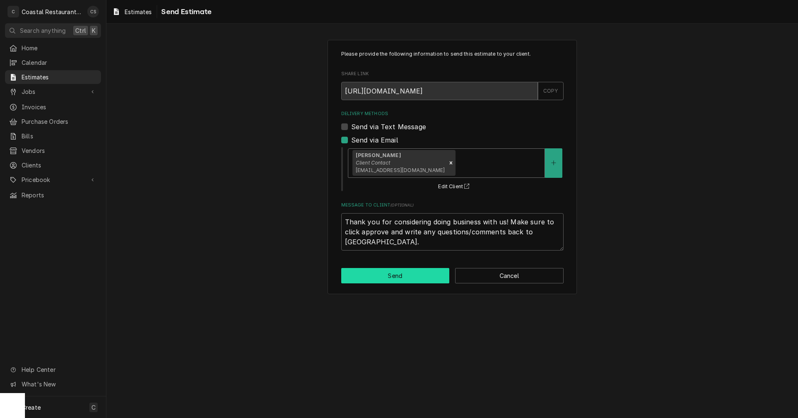
click at [405, 276] on button "Send" at bounding box center [395, 275] width 108 height 15
type textarea "x"
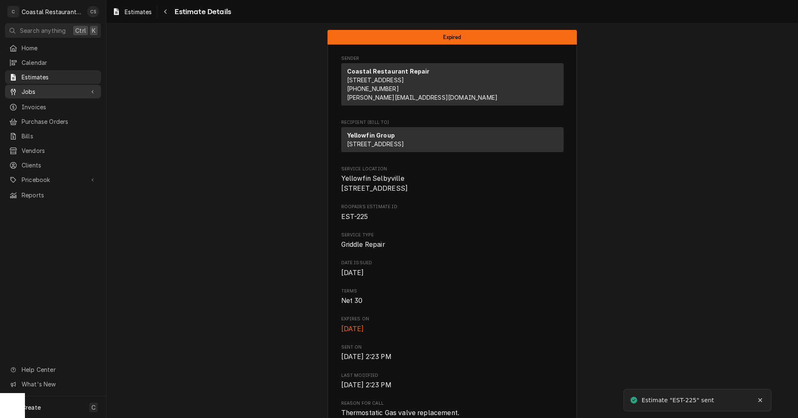
click at [38, 89] on span "Jobs" at bounding box center [53, 91] width 63 height 9
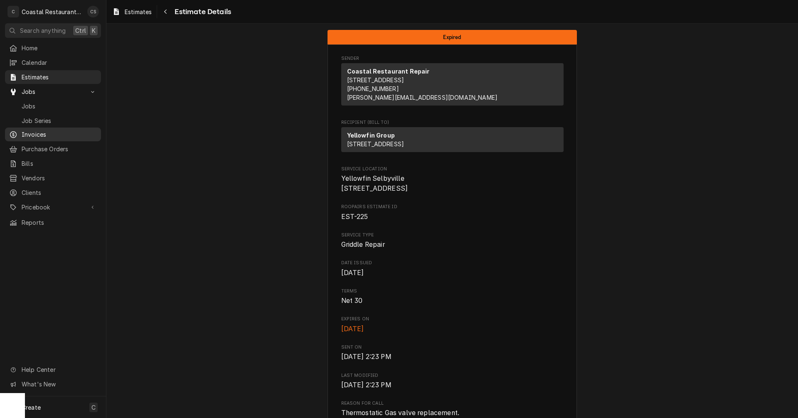
click at [34, 130] on span "Invoices" at bounding box center [59, 134] width 75 height 9
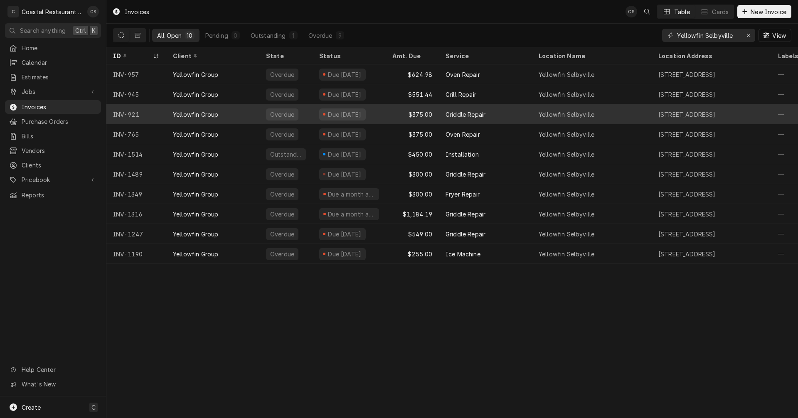
click at [464, 113] on div "Griddle Repair" at bounding box center [465, 114] width 40 height 9
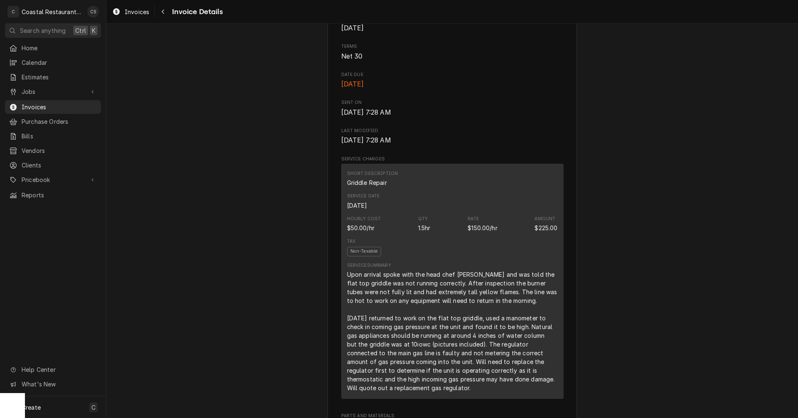
scroll to position [208, 0]
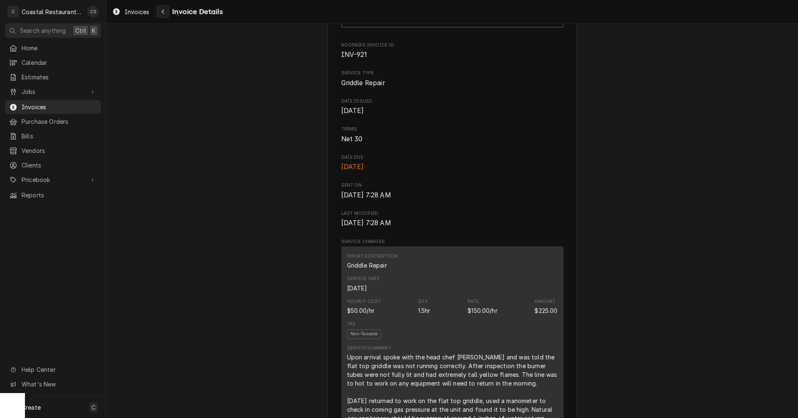
click at [163, 11] on icon "Navigate back" at bounding box center [163, 12] width 2 height 5
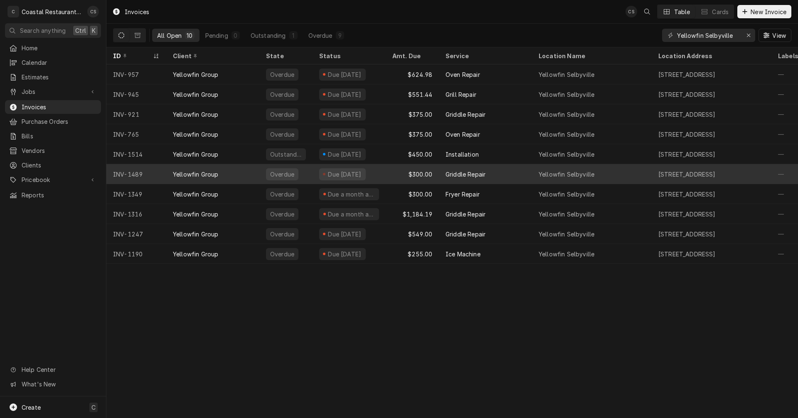
click at [405, 172] on div "$300.00" at bounding box center [412, 174] width 53 height 20
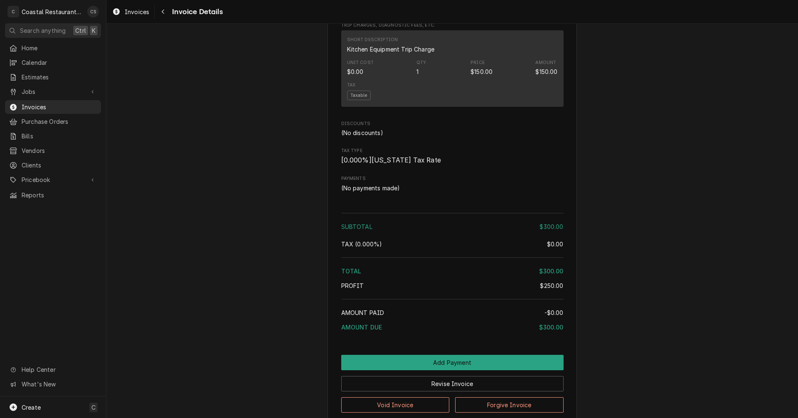
scroll to position [721, 0]
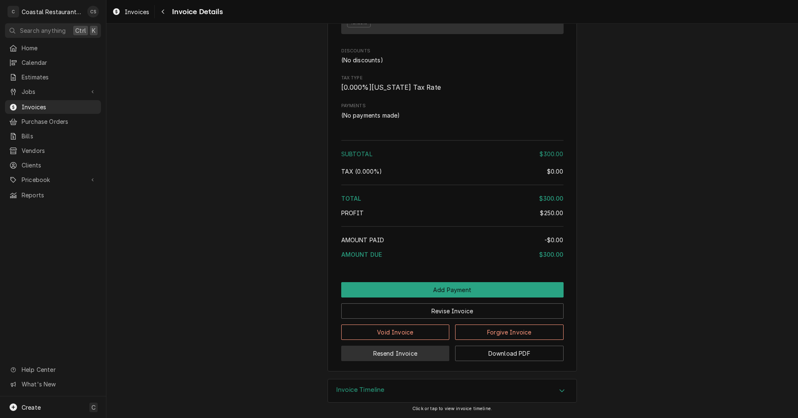
click at [403, 353] on button "Resend Invoice" at bounding box center [395, 353] width 108 height 15
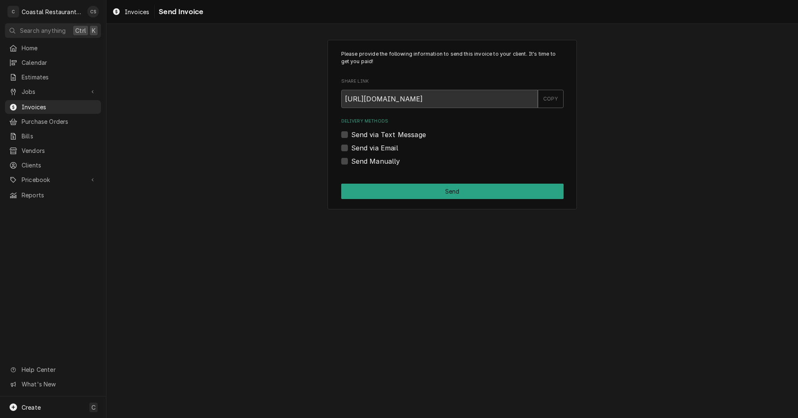
click at [351, 147] on label "Send via Email" at bounding box center [374, 148] width 47 height 10
click at [351, 147] on input "Send via Email" at bounding box center [462, 152] width 222 height 18
checkbox input "true"
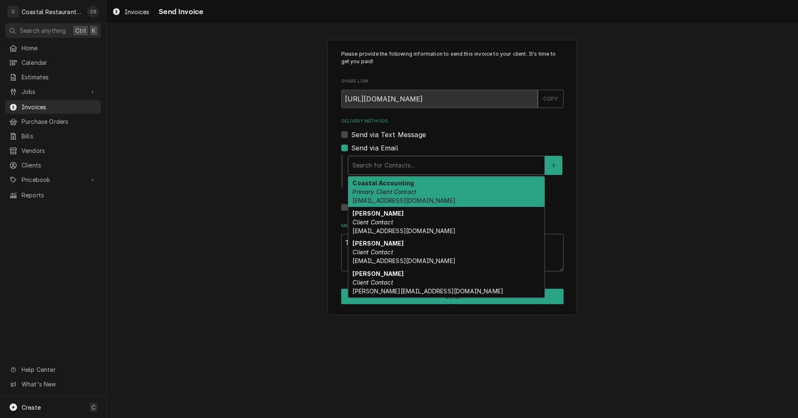
click at [378, 170] on div "Delivery Methods" at bounding box center [446, 165] width 188 height 15
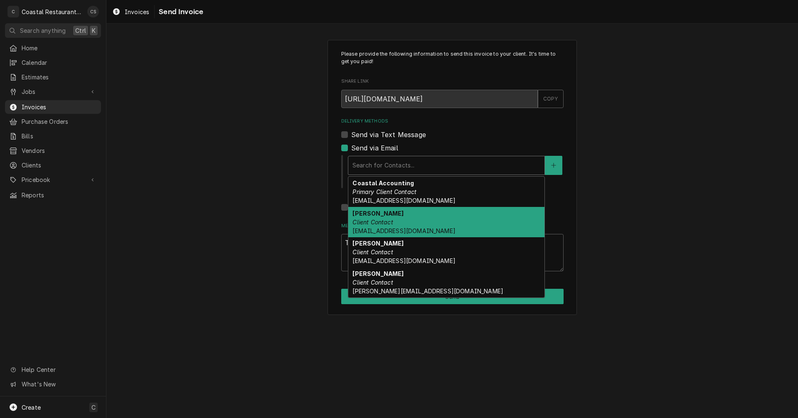
click at [379, 222] on em "Client Contact" at bounding box center [372, 222] width 40 height 7
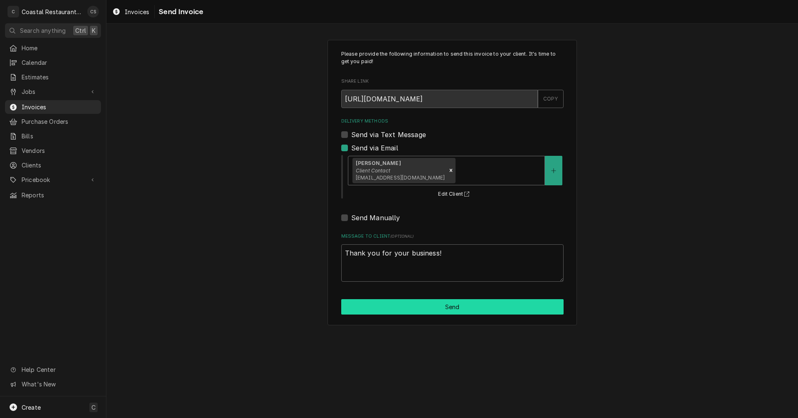
click at [437, 308] on button "Send" at bounding box center [452, 306] width 222 height 15
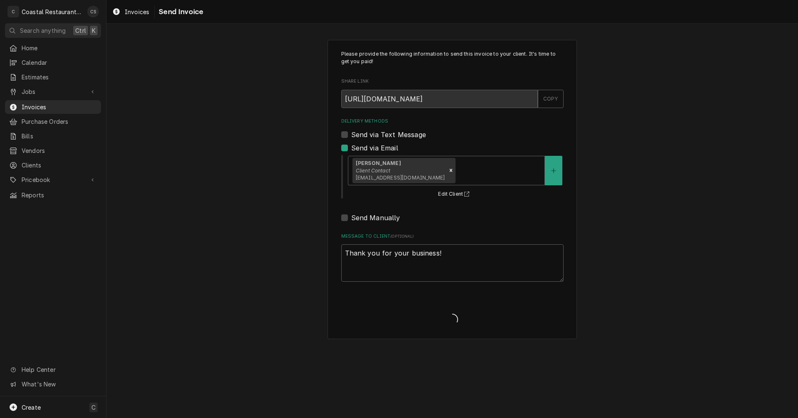
type textarea "x"
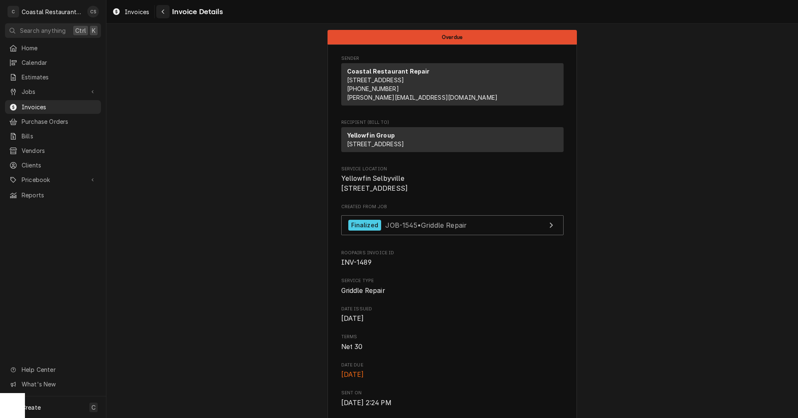
click at [165, 12] on icon "Navigate back" at bounding box center [163, 12] width 4 height 6
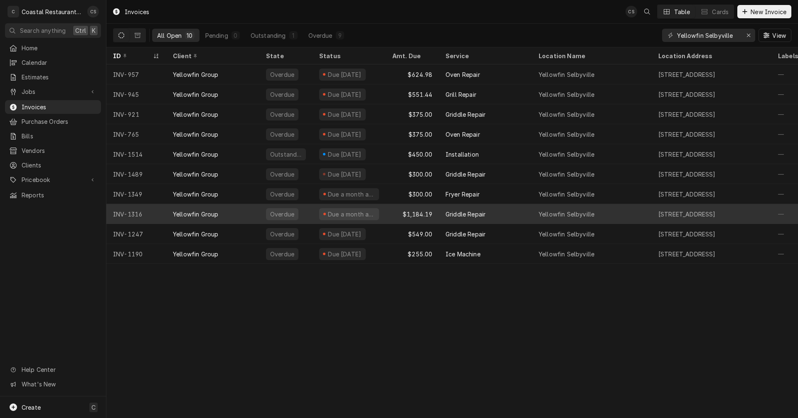
click at [445, 214] on div "Griddle Repair" at bounding box center [465, 214] width 40 height 9
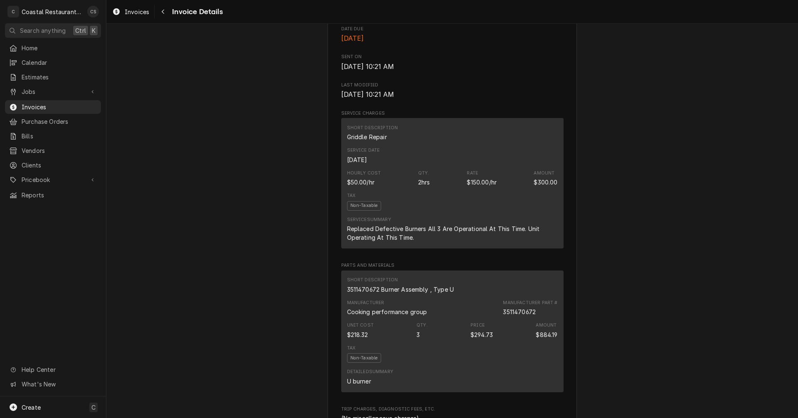
scroll to position [332, 0]
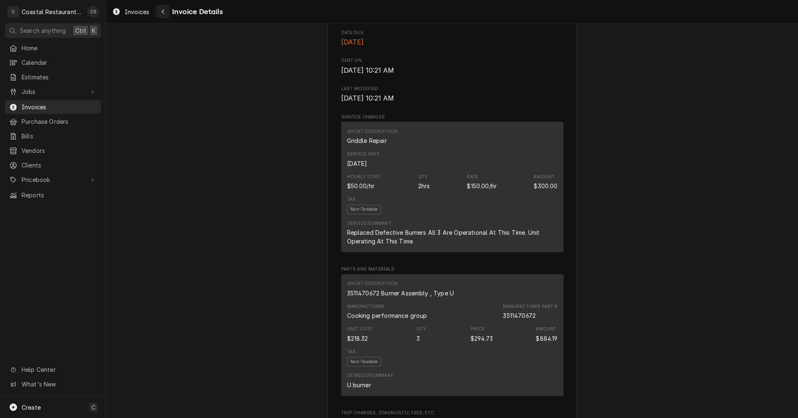
click at [167, 11] on button "Navigate back" at bounding box center [162, 11] width 13 height 13
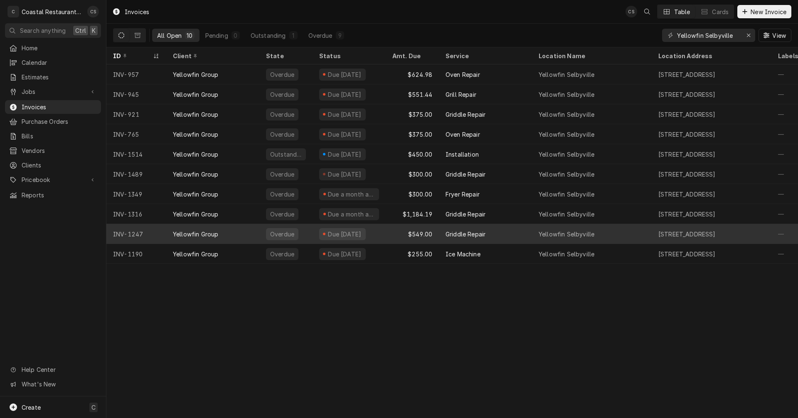
click at [437, 229] on div "$549.00" at bounding box center [412, 234] width 53 height 20
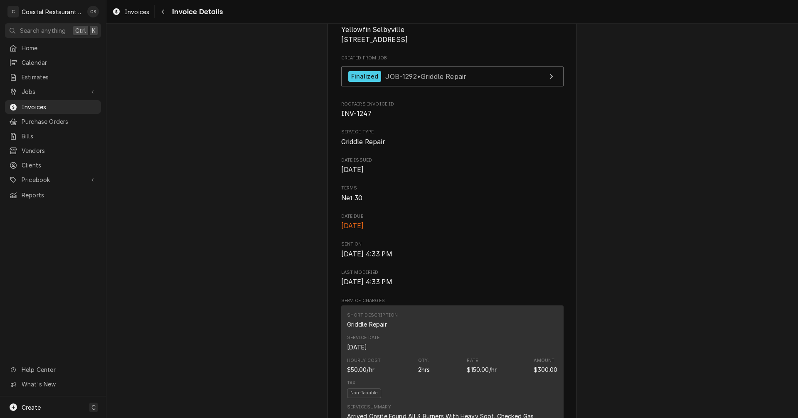
scroll to position [83, 0]
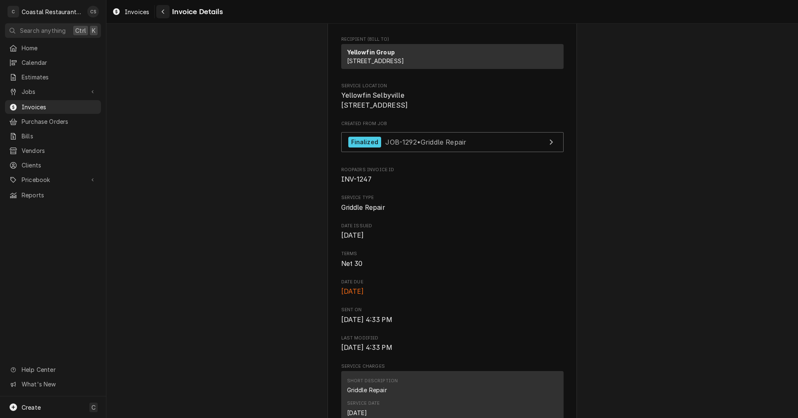
click at [163, 12] on icon "Navigate back" at bounding box center [163, 12] width 4 height 6
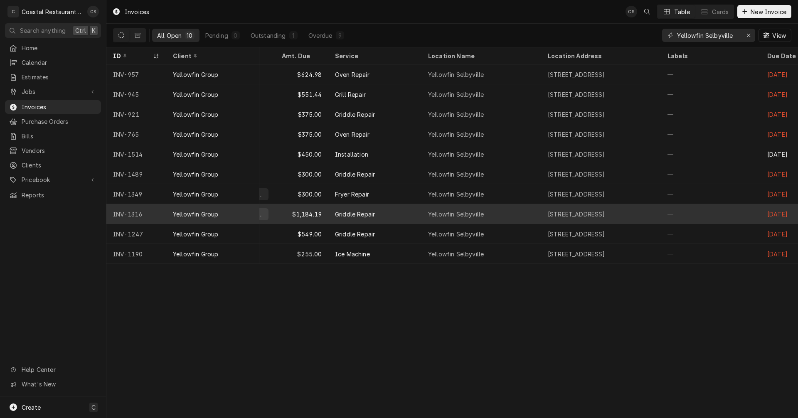
scroll to position [0, 108]
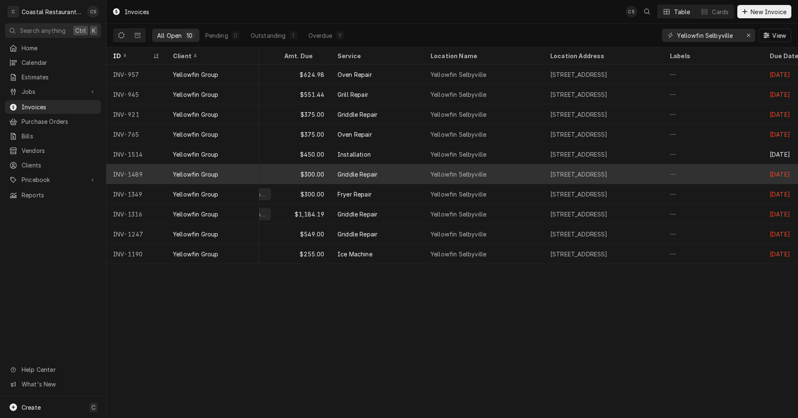
click at [394, 168] on div "Griddle Repair" at bounding box center [377, 174] width 93 height 20
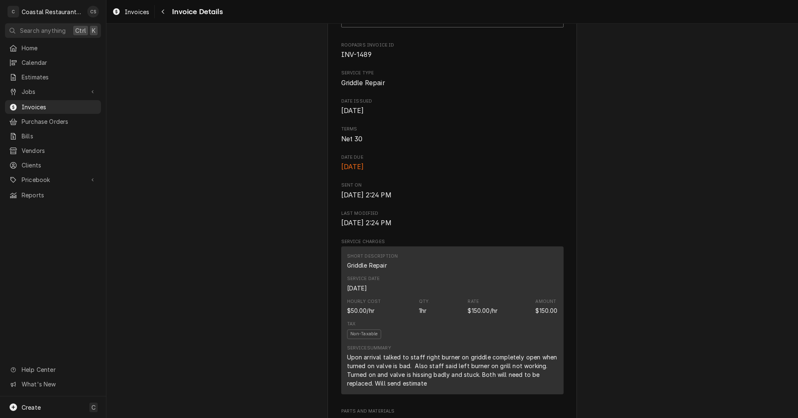
scroll to position [42, 0]
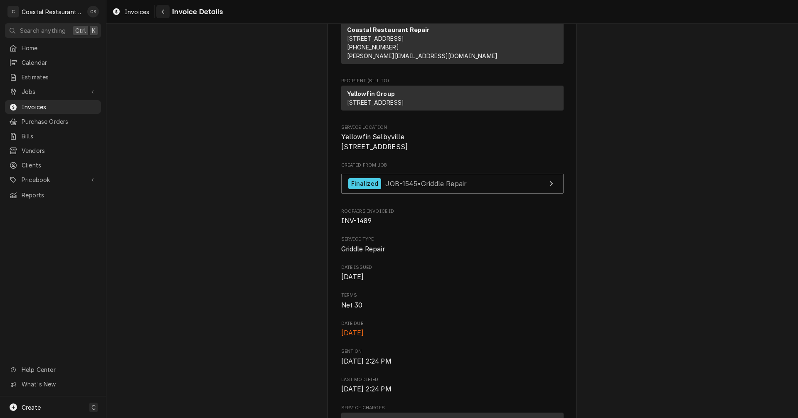
click at [165, 13] on div "Navigate back" at bounding box center [163, 11] width 8 height 8
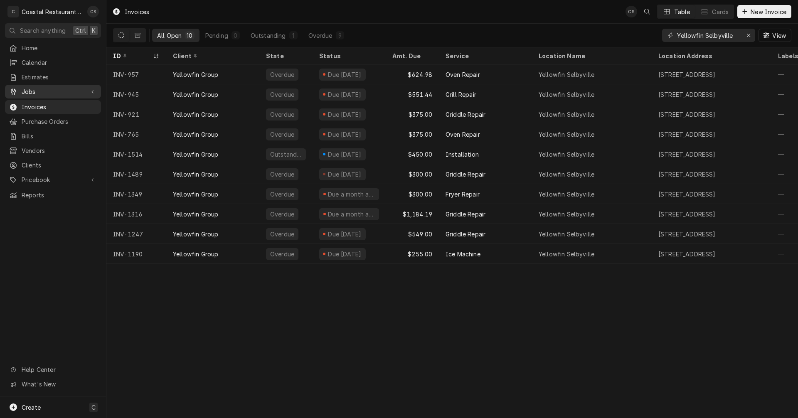
click at [41, 91] on span "Jobs" at bounding box center [53, 91] width 63 height 9
click at [41, 102] on span "Jobs" at bounding box center [59, 106] width 75 height 9
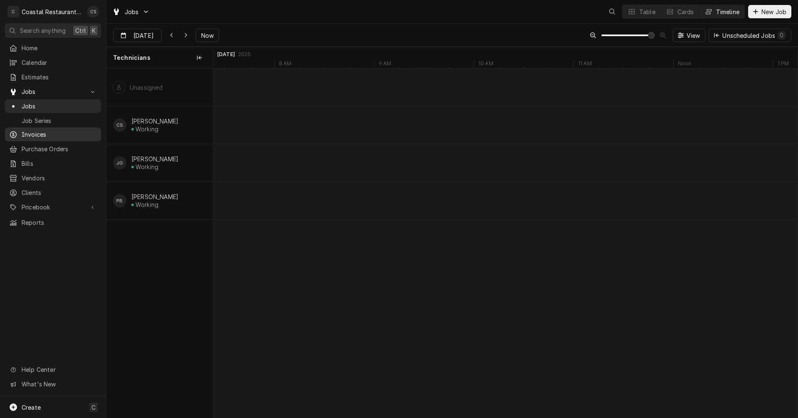
scroll to position [0, 11580]
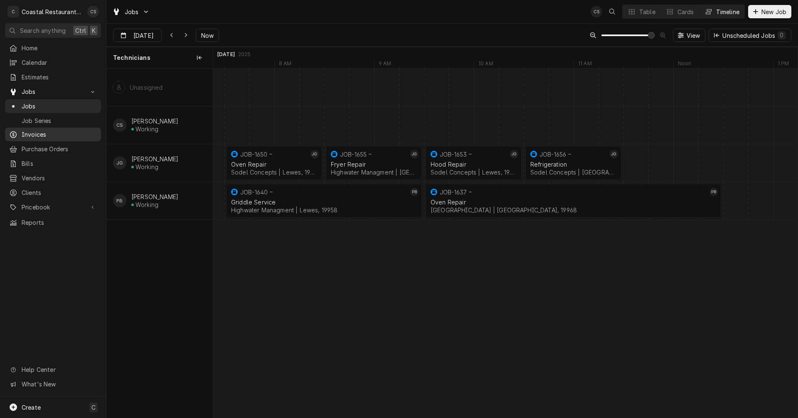
click at [55, 130] on span "Invoices" at bounding box center [59, 134] width 75 height 9
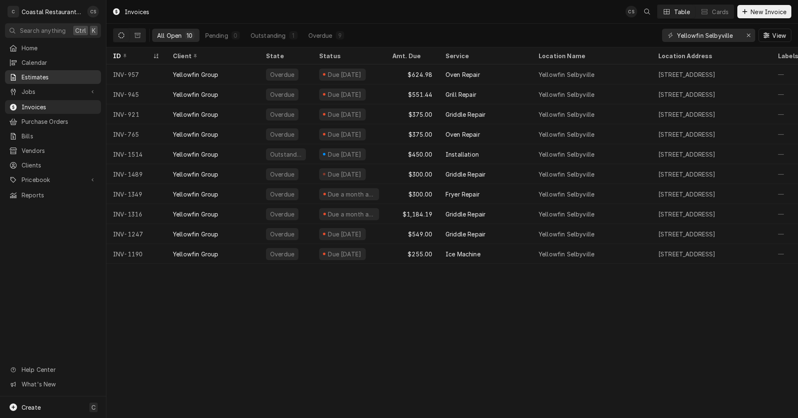
click at [49, 76] on span "Estimates" at bounding box center [59, 77] width 75 height 9
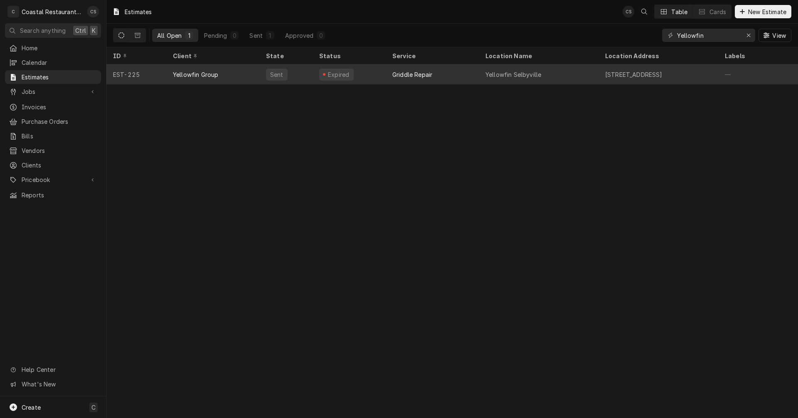
click at [482, 72] on div "Yellowfin Selbyville" at bounding box center [539, 74] width 120 height 20
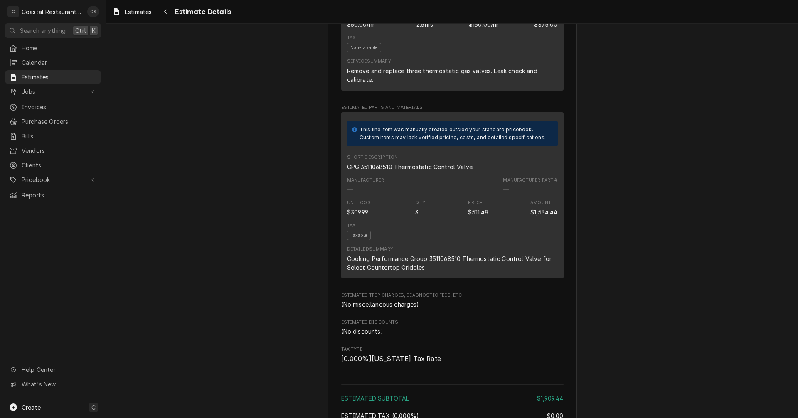
scroll to position [457, 0]
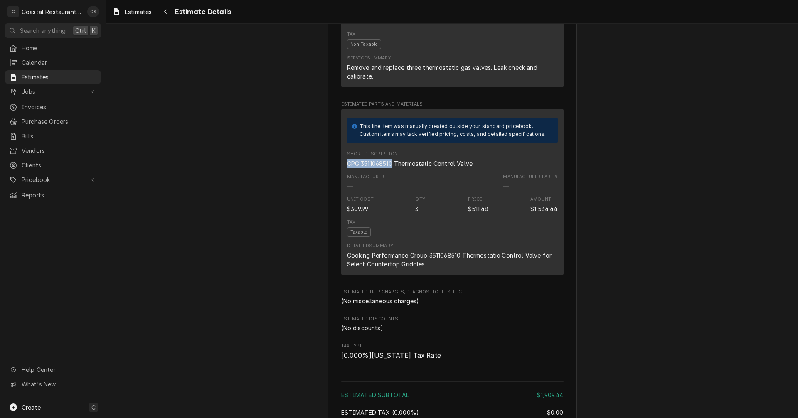
drag, startPoint x: 344, startPoint y: 190, endPoint x: 391, endPoint y: 192, distance: 47.0
click at [391, 168] on div "CPG 3511068510 Thermostatic Control Valve" at bounding box center [410, 163] width 126 height 9
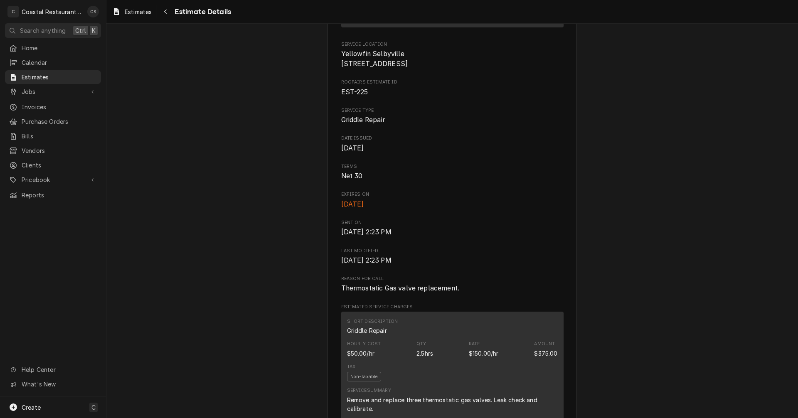
scroll to position [0, 0]
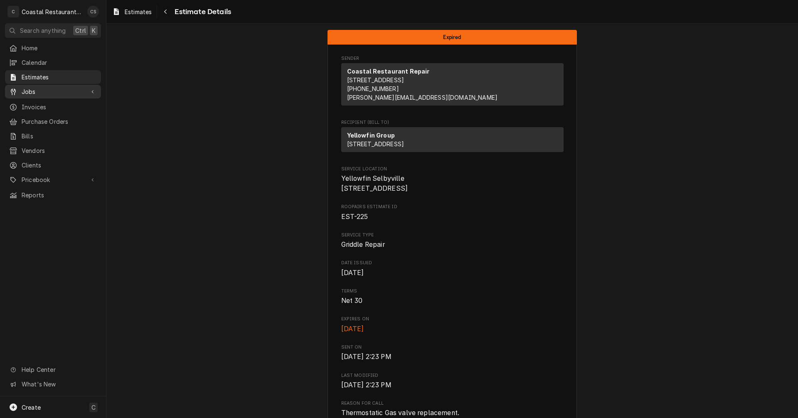
click at [51, 92] on span "Jobs" at bounding box center [53, 91] width 63 height 9
click at [55, 105] on span "Jobs" at bounding box center [59, 106] width 75 height 9
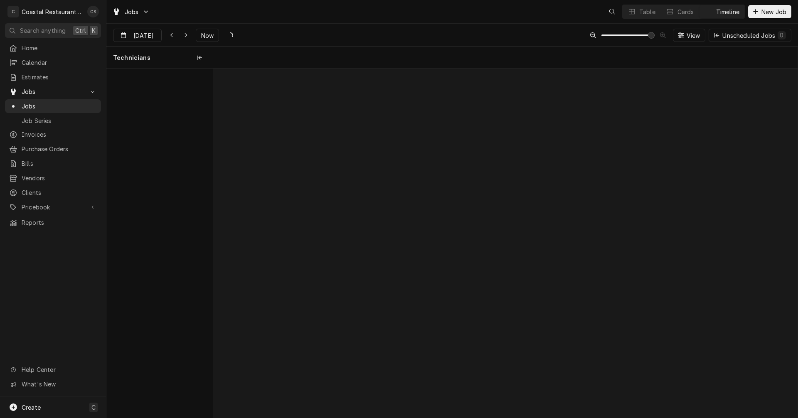
scroll to position [0, 11580]
